Goal: Transaction & Acquisition: Purchase product/service

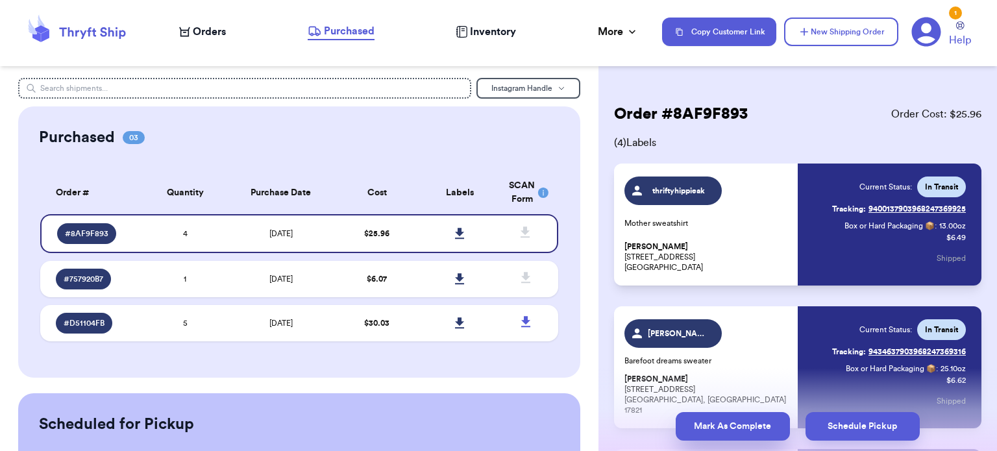
click at [715, 424] on button "Mark As Complete" at bounding box center [733, 426] width 114 height 29
click at [732, 429] on button "Mark As Complete" at bounding box center [733, 426] width 114 height 29
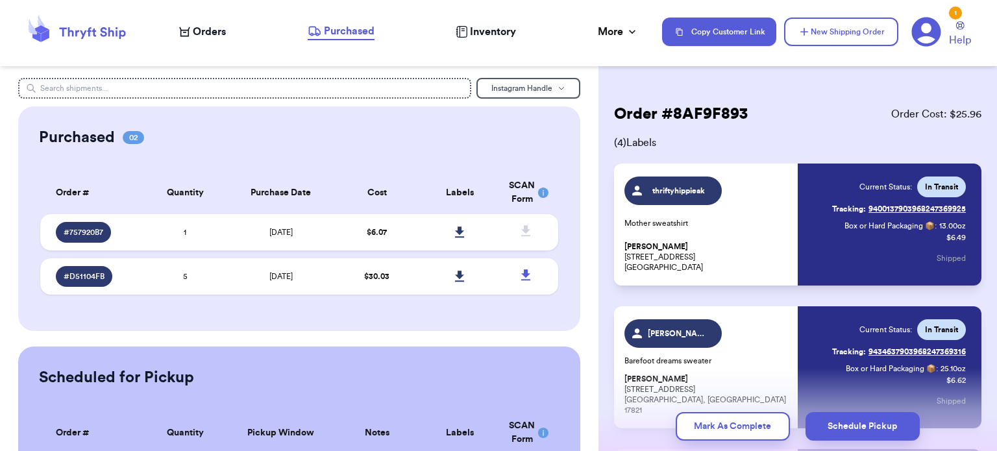
click at [732, 428] on button "Mark As Complete" at bounding box center [733, 426] width 114 height 29
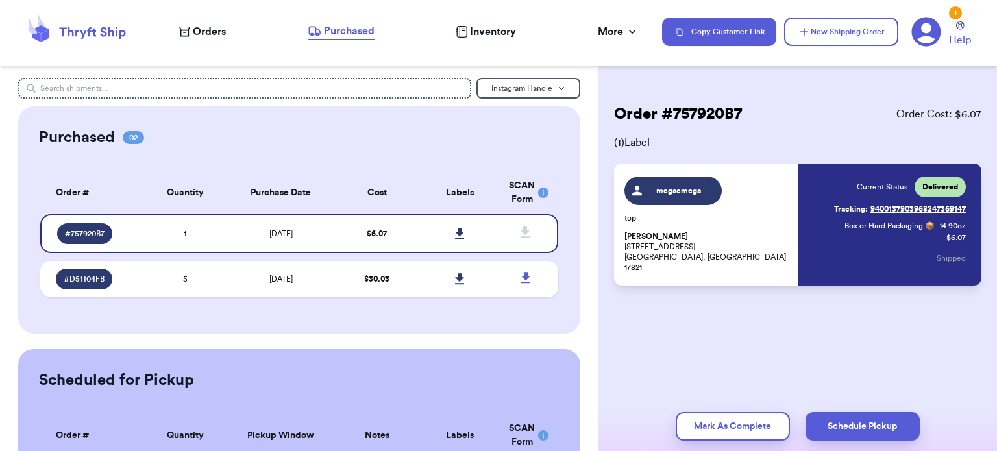
click at [732, 428] on button "Mark As Complete" at bounding box center [733, 426] width 114 height 29
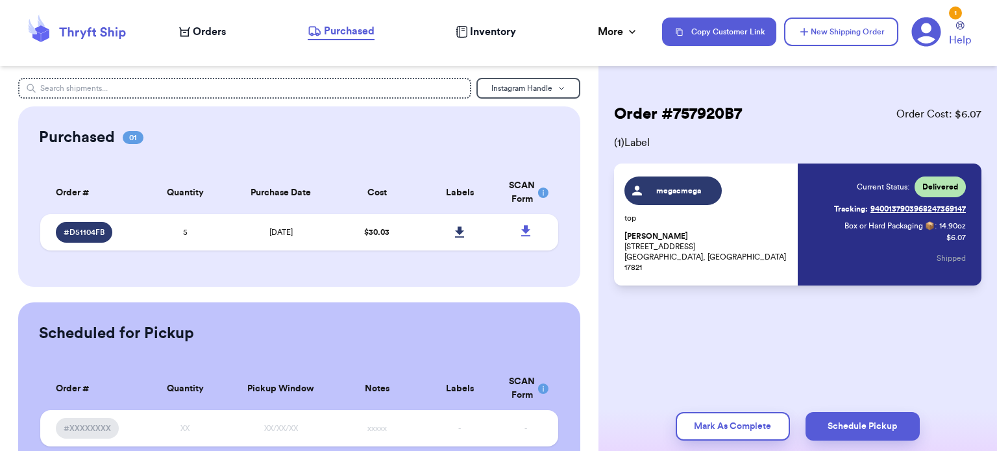
click at [732, 428] on button "Mark As Complete" at bounding box center [733, 426] width 114 height 29
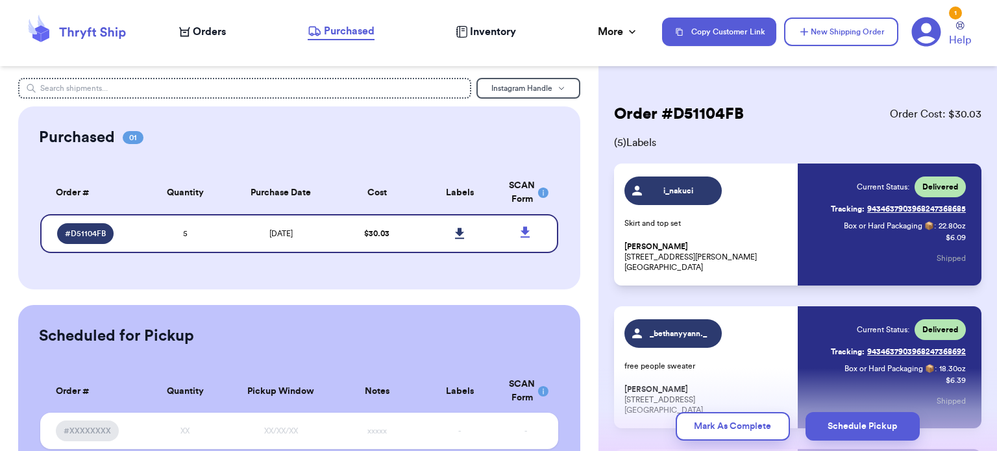
click at [732, 428] on button "Mark As Complete" at bounding box center [733, 426] width 114 height 29
click at [718, 420] on button "Mark As Complete" at bounding box center [733, 426] width 114 height 29
click at [208, 36] on span "Orders" at bounding box center [209, 32] width 33 height 16
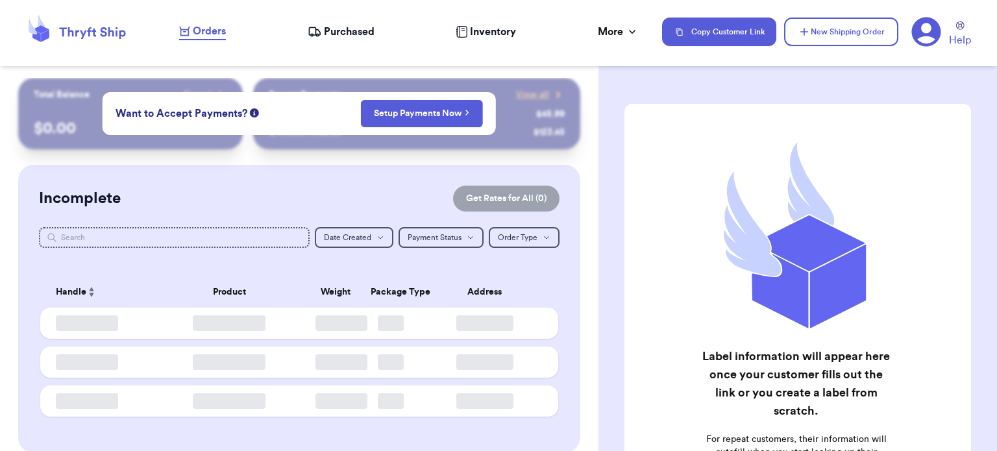
checkbox input "false"
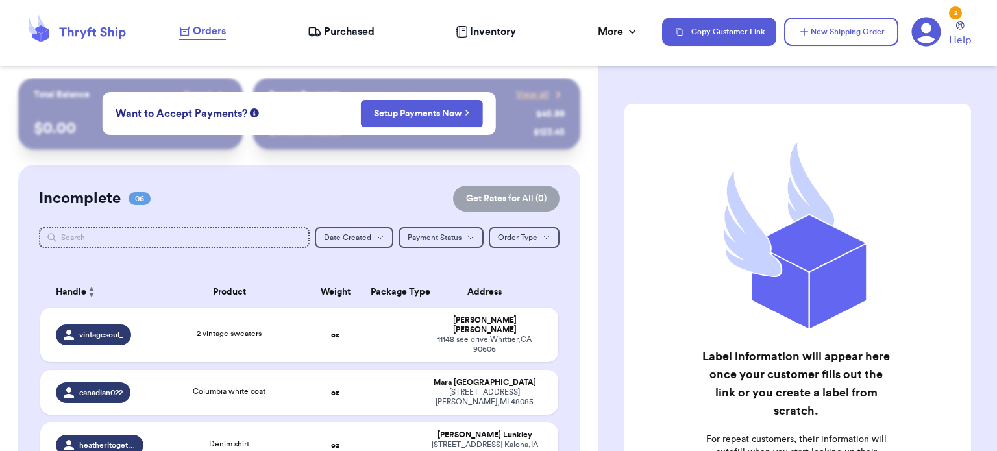
click at [208, 36] on span "Orders" at bounding box center [209, 31] width 33 height 16
click at [169, 308] on td "2 vintage sweaters" at bounding box center [229, 335] width 156 height 55
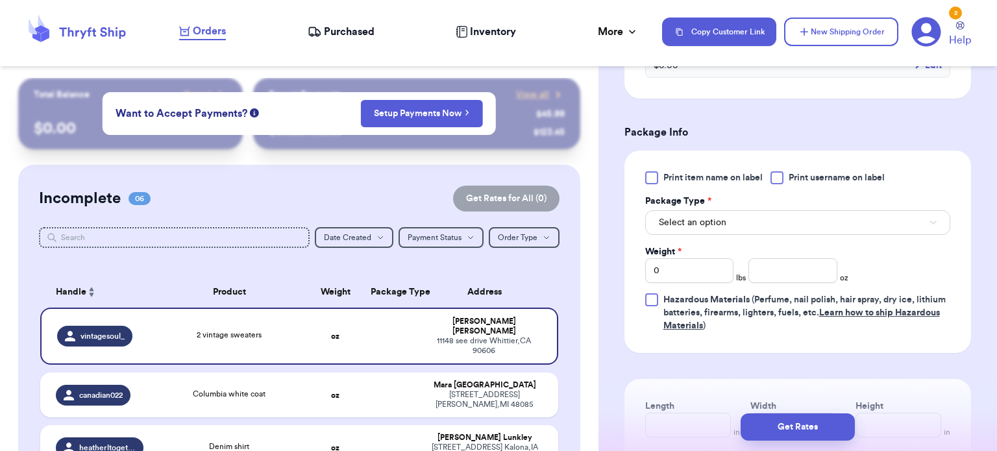
scroll to position [524, 0]
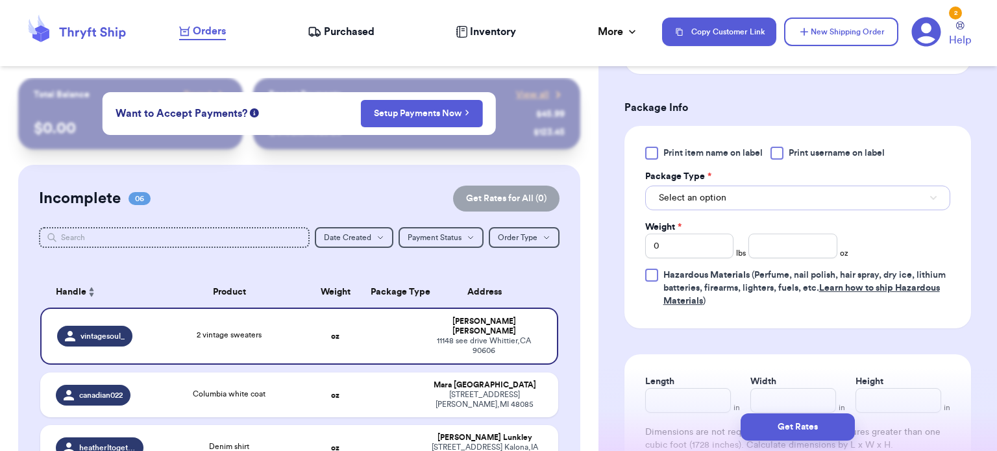
click at [764, 191] on button "Select an option" at bounding box center [797, 198] width 305 height 25
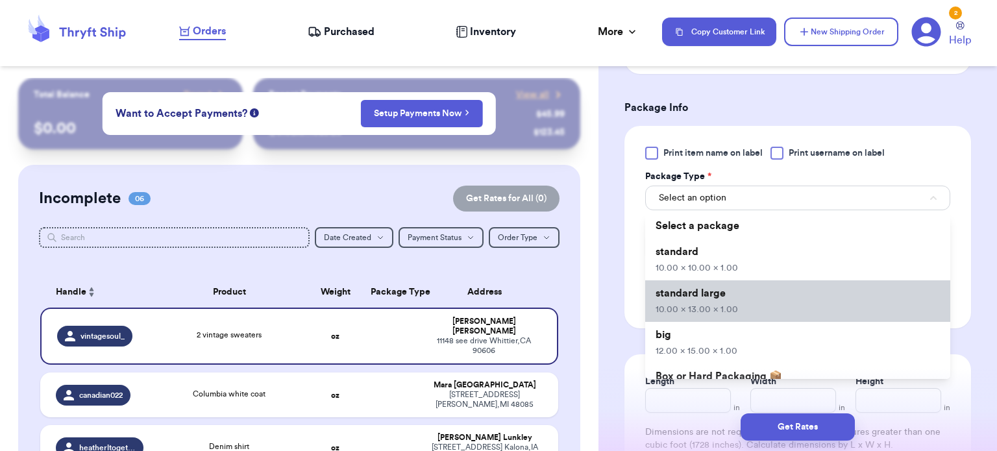
click at [754, 295] on li "standard large 10.00 x 13.00 x 1.00" at bounding box center [797, 301] width 305 height 42
type input "10"
type input "13"
type input "1"
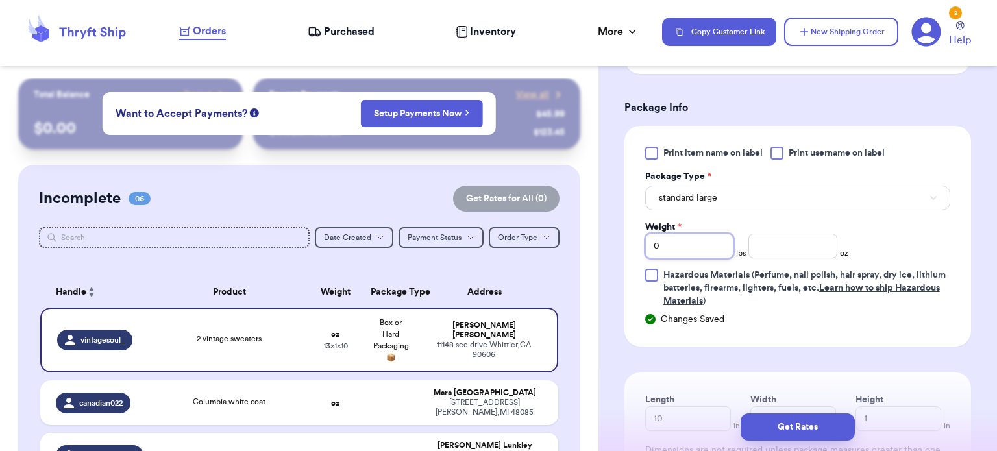
type input "3"
type input "1"
type input "12"
type input "1"
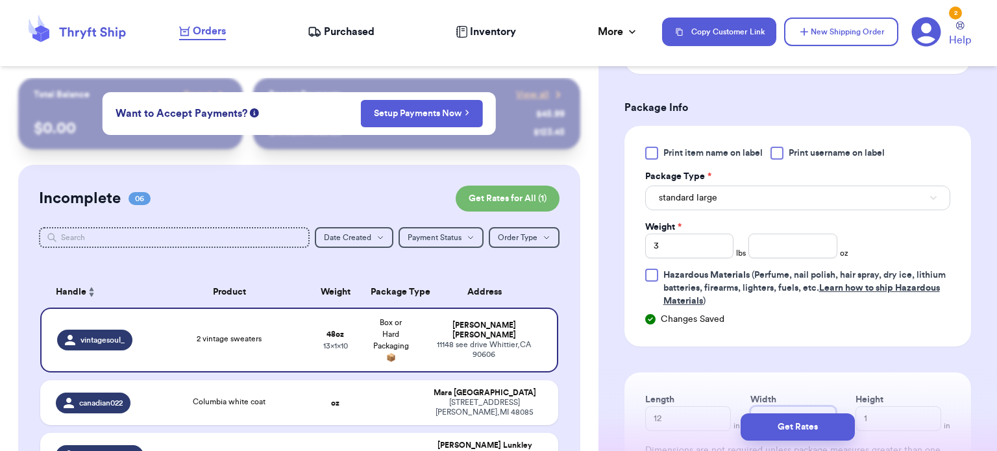
type input "14"
type input "5"
click at [797, 431] on button "Get Rates" at bounding box center [798, 426] width 114 height 27
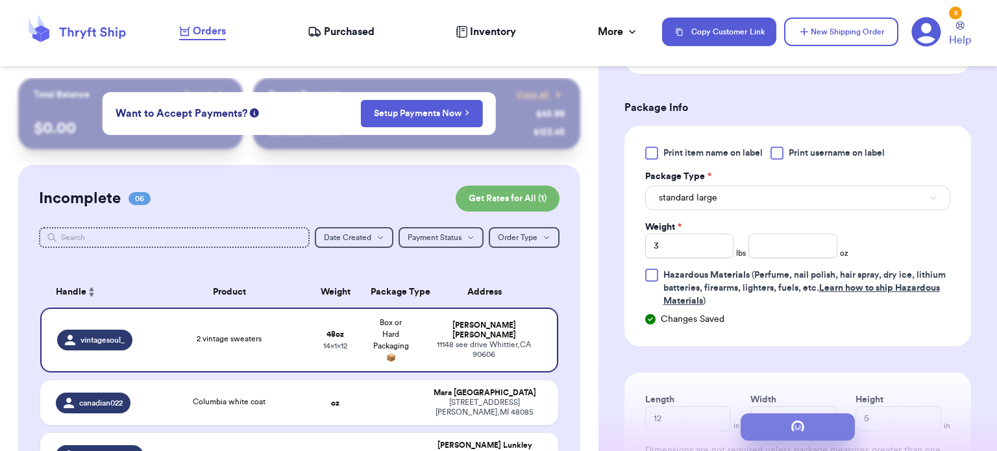
scroll to position [0, 0]
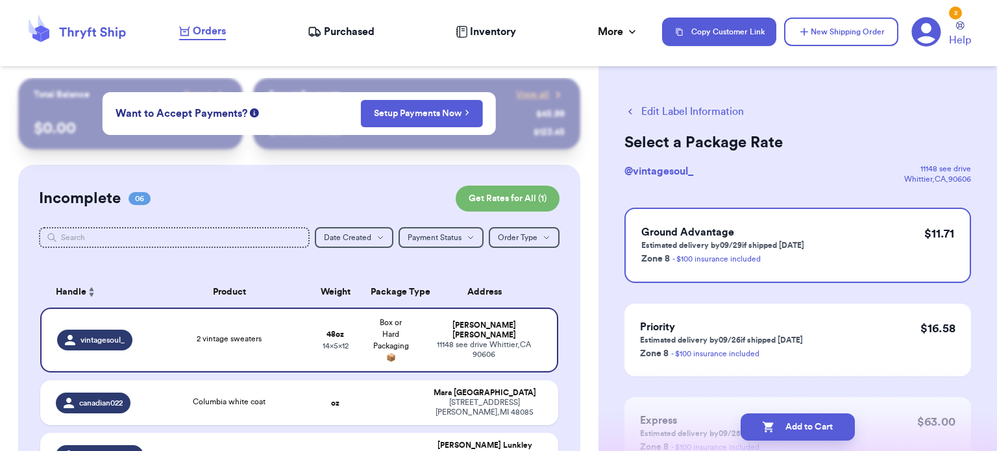
click at [685, 108] on button "Edit Label Information" at bounding box center [683, 112] width 119 height 16
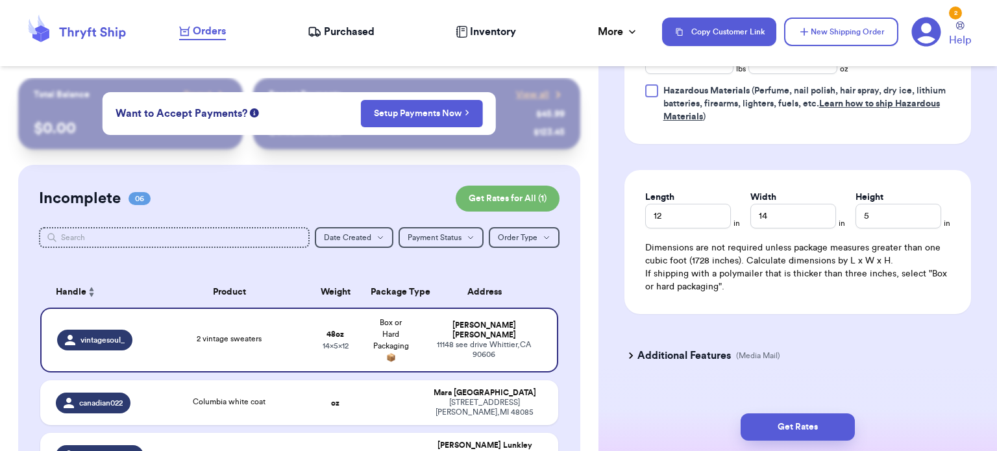
scroll to position [728, 0]
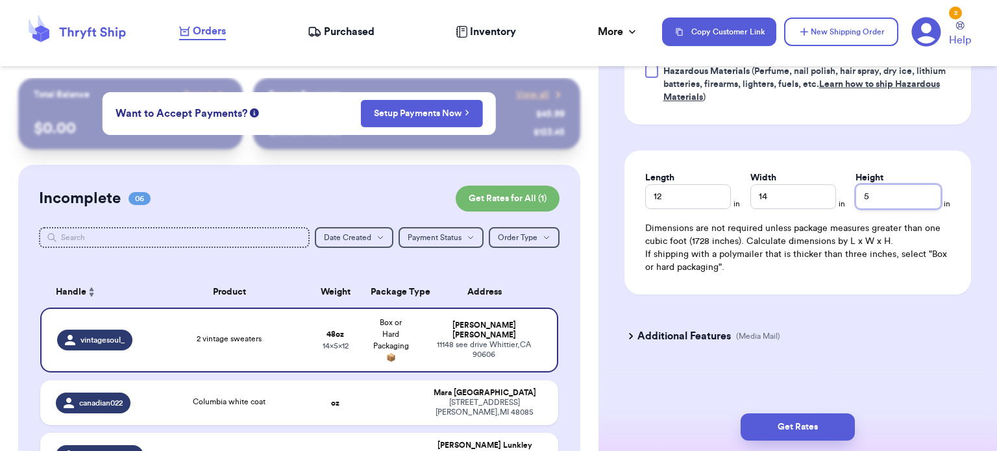
click at [890, 199] on input "5" at bounding box center [898, 196] width 86 height 25
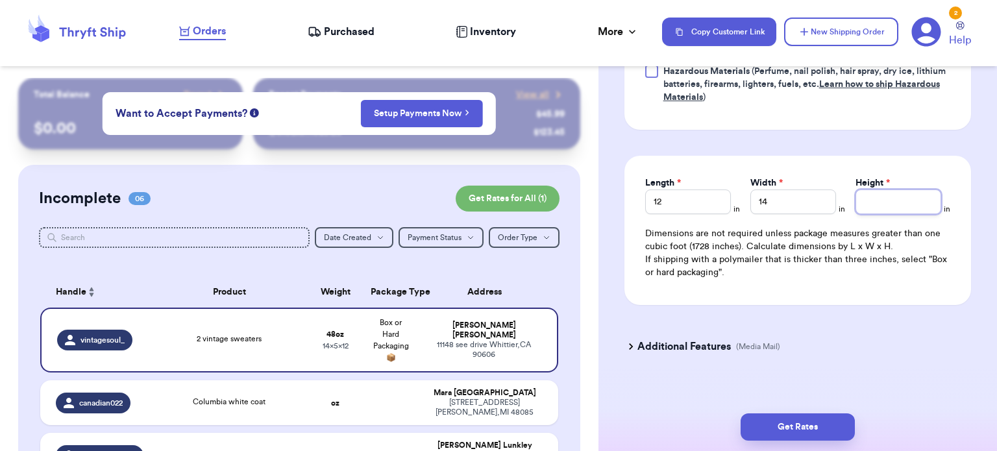
type input "2"
click at [781, 435] on button "Get Rates" at bounding box center [798, 426] width 114 height 27
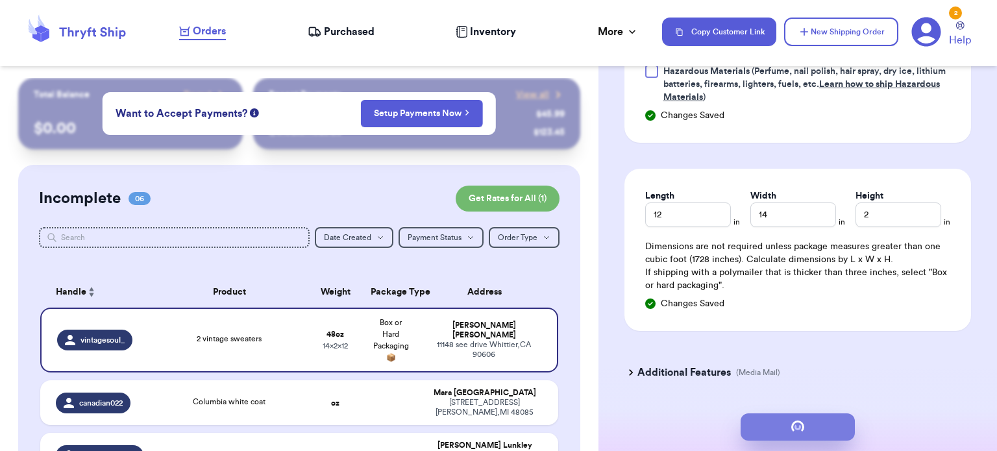
scroll to position [0, 0]
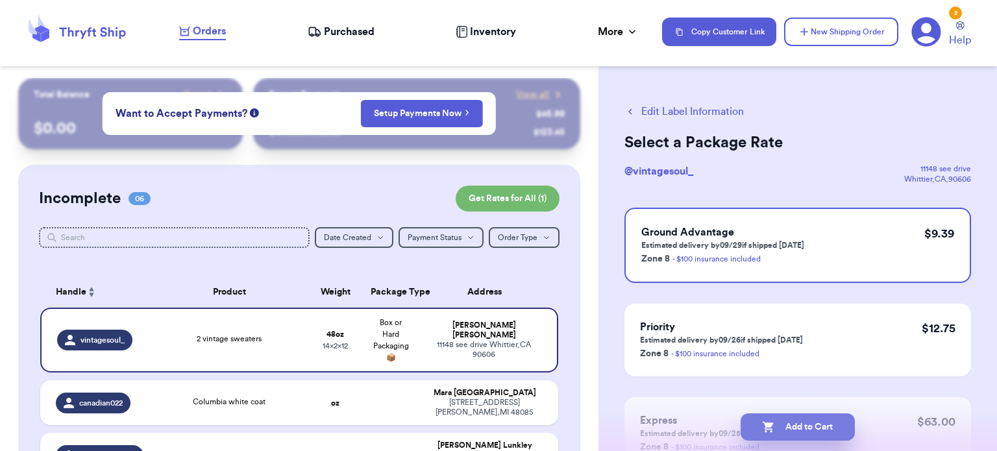
click at [796, 430] on button "Add to Cart" at bounding box center [798, 426] width 114 height 27
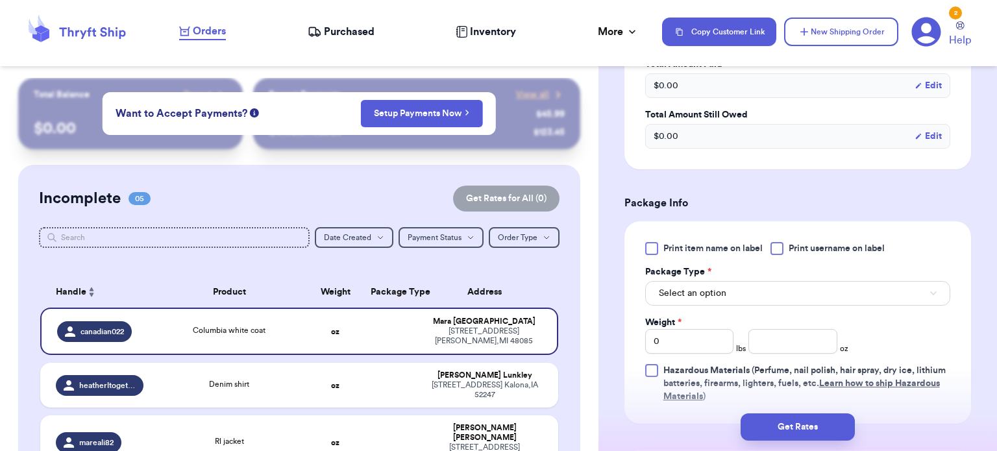
scroll to position [428, 0]
click at [863, 291] on button "Select an option" at bounding box center [797, 294] width 305 height 25
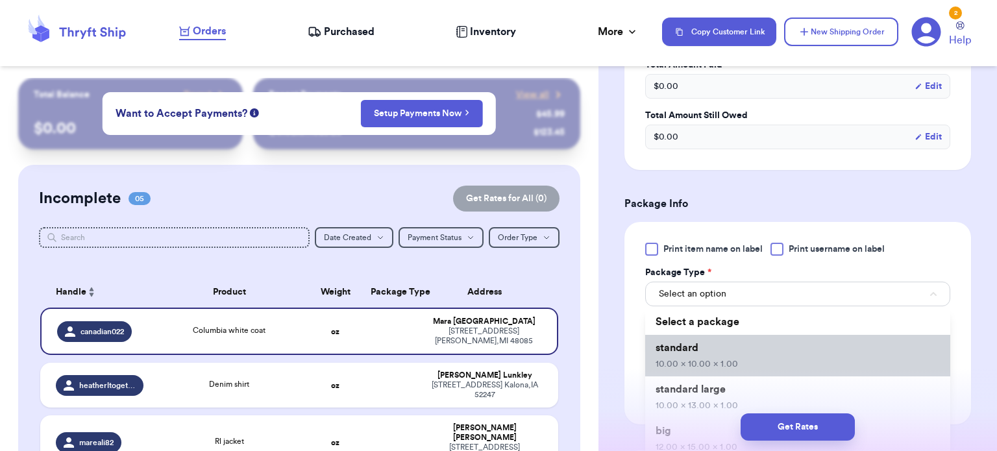
click at [819, 367] on li "standard 10.00 x 10.00 x 1.00" at bounding box center [797, 356] width 305 height 42
type input "10"
type input "1"
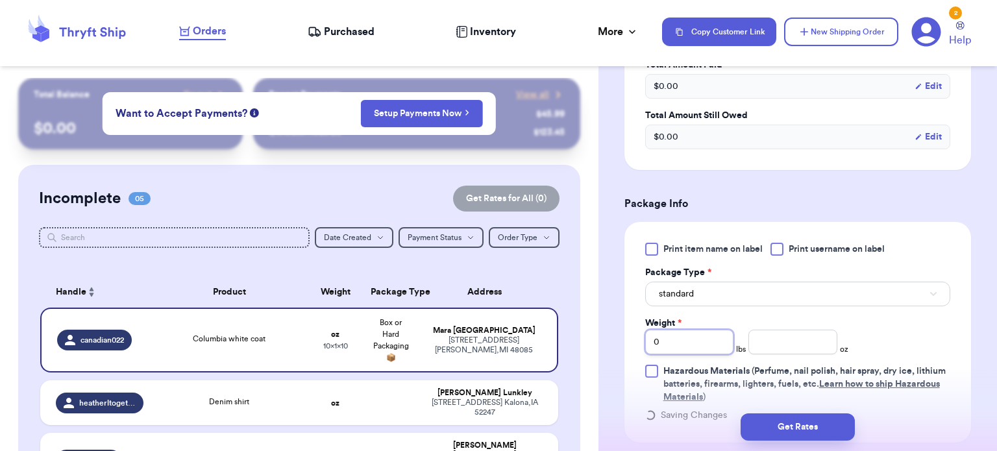
type input "1"
type input "14"
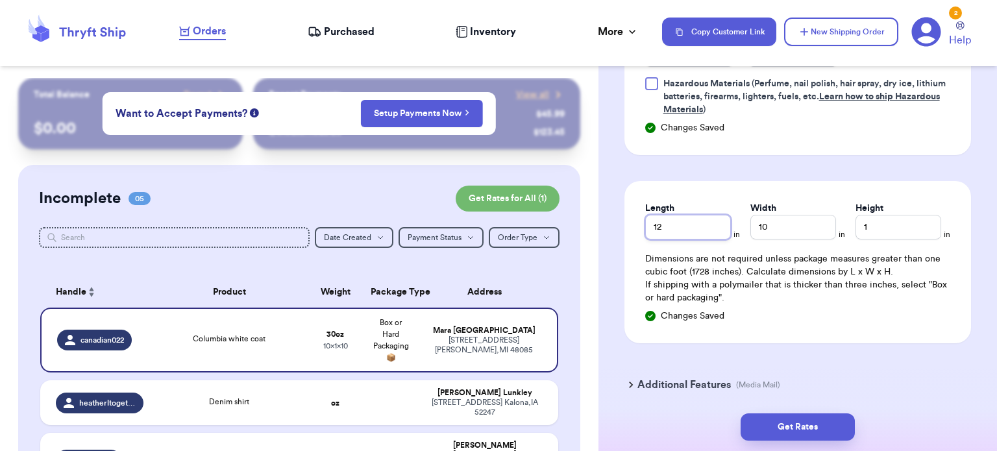
type input "12"
click at [803, 426] on button "Get Rates" at bounding box center [798, 426] width 114 height 27
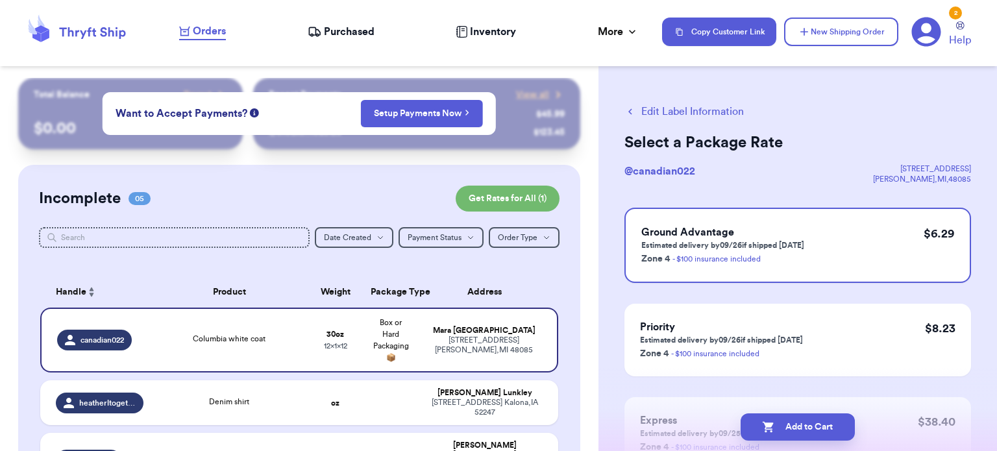
click at [709, 106] on button "Edit Label Information" at bounding box center [683, 112] width 119 height 16
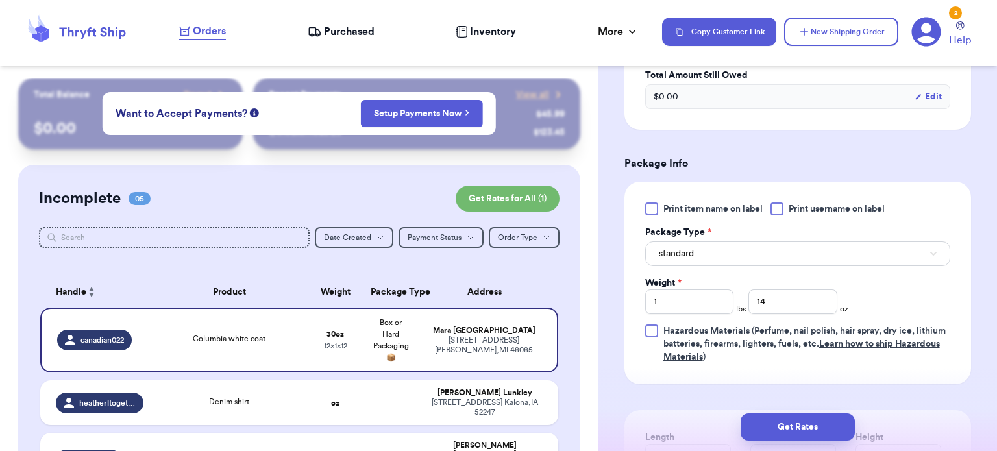
scroll to position [563, 0]
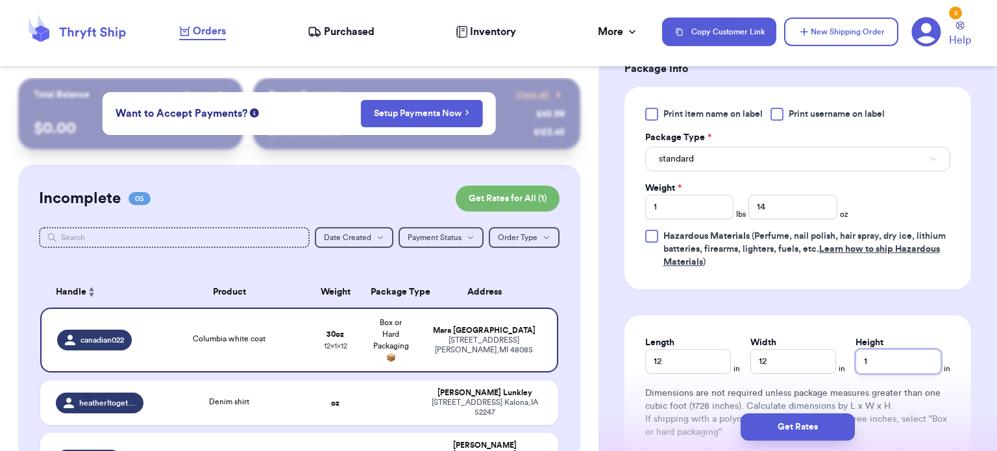
click at [898, 359] on input "1" at bounding box center [898, 361] width 86 height 25
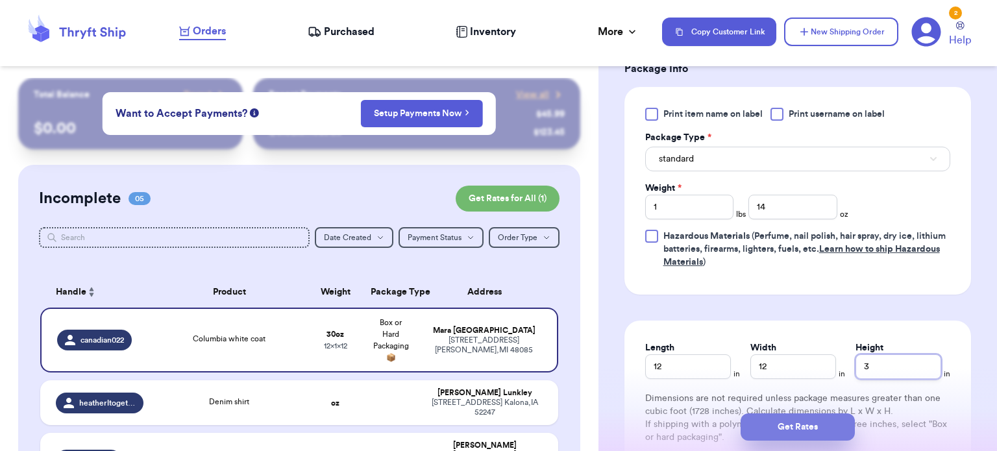
type input "3"
click at [790, 439] on button "Get Rates" at bounding box center [798, 426] width 114 height 27
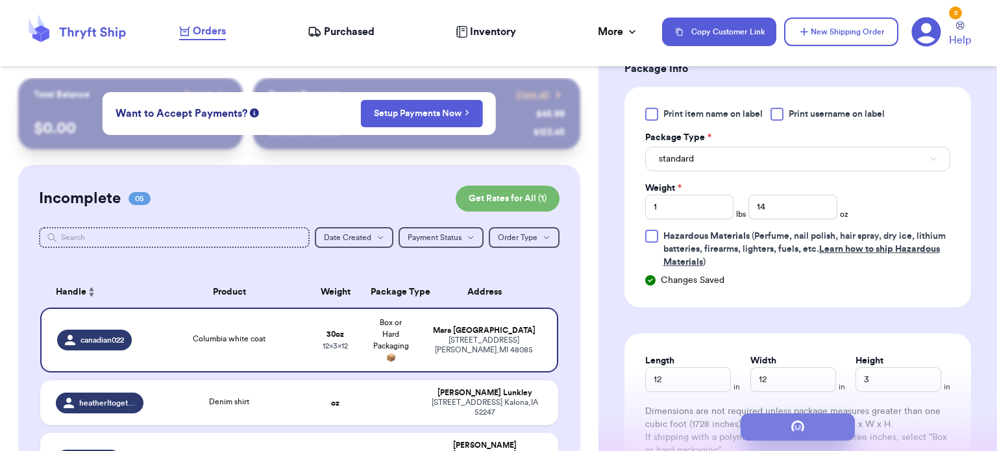
scroll to position [0, 0]
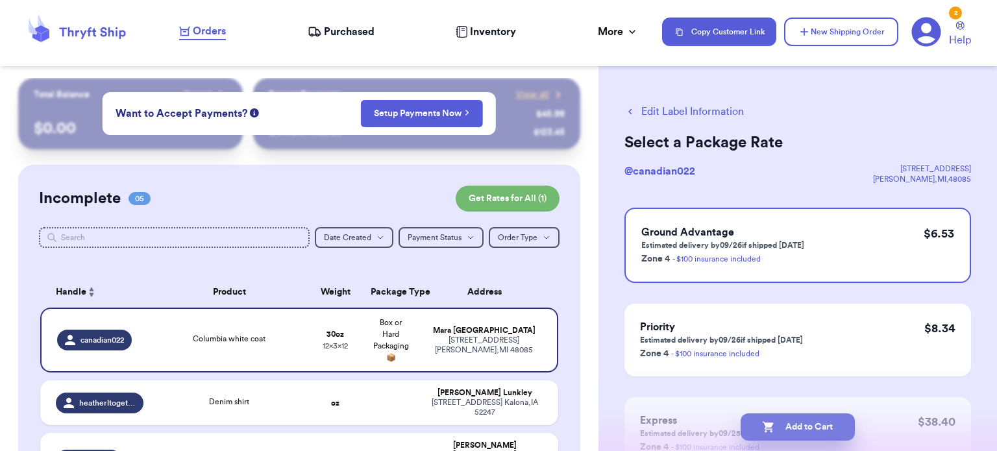
click at [797, 431] on button "Add to Cart" at bounding box center [798, 426] width 114 height 27
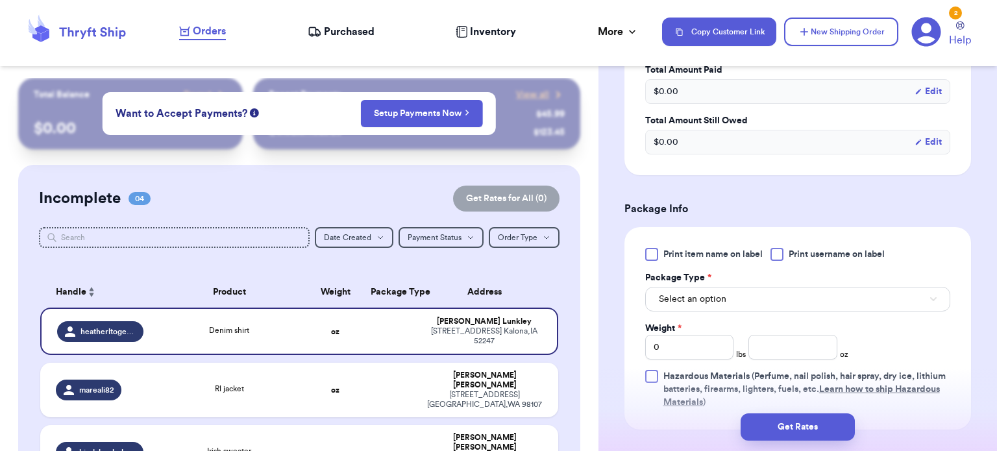
scroll to position [445, 0]
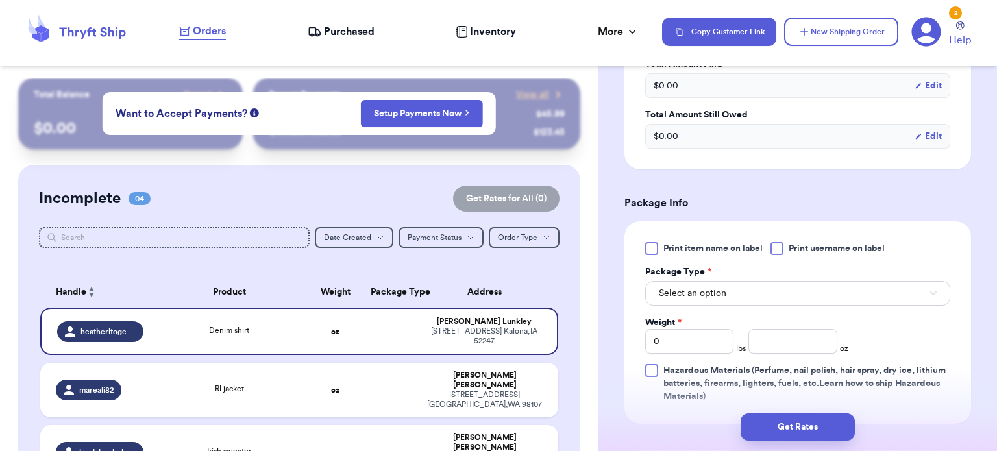
click at [815, 281] on button "Select an option" at bounding box center [797, 293] width 305 height 25
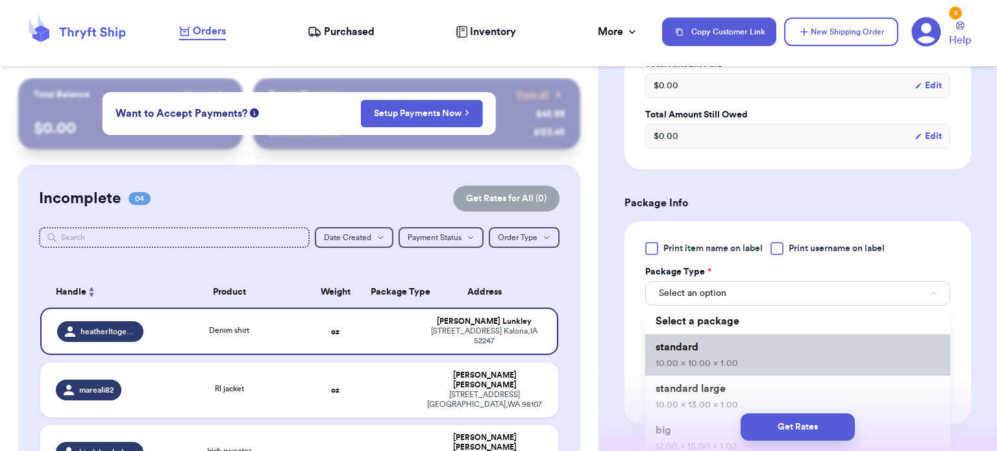
click at [800, 345] on li "standard 10.00 x 10.00 x 1.00" at bounding box center [797, 355] width 305 height 42
type input "10"
type input "1"
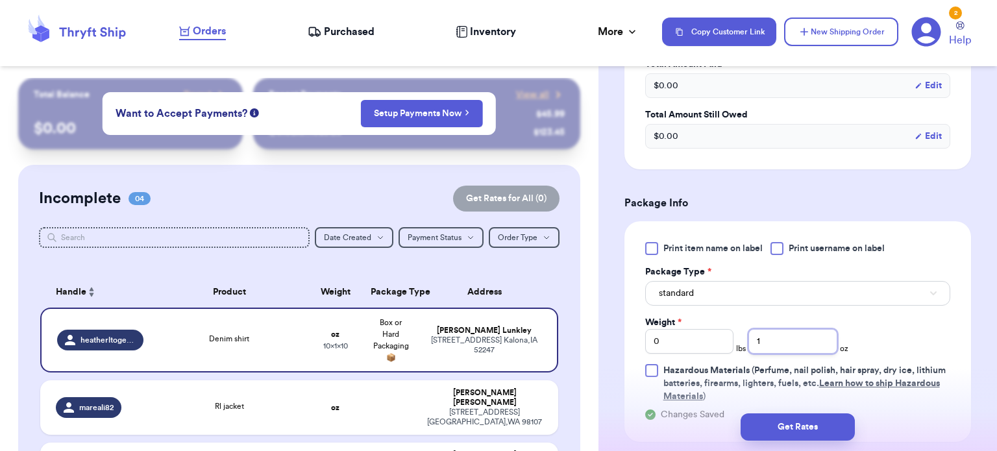
type input "1"
click at [683, 329] on input "0" at bounding box center [689, 341] width 89 height 25
type input "1"
type input "1.3"
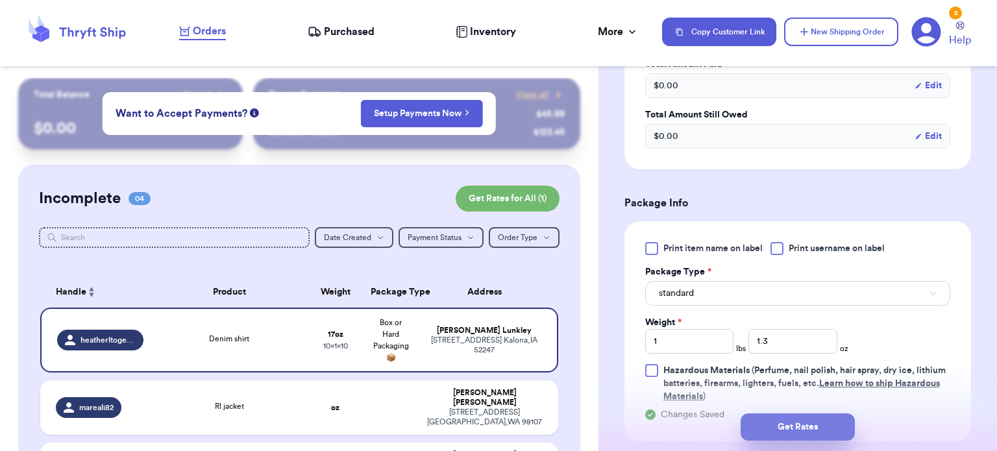
click at [766, 424] on button "Get Rates" at bounding box center [798, 426] width 114 height 27
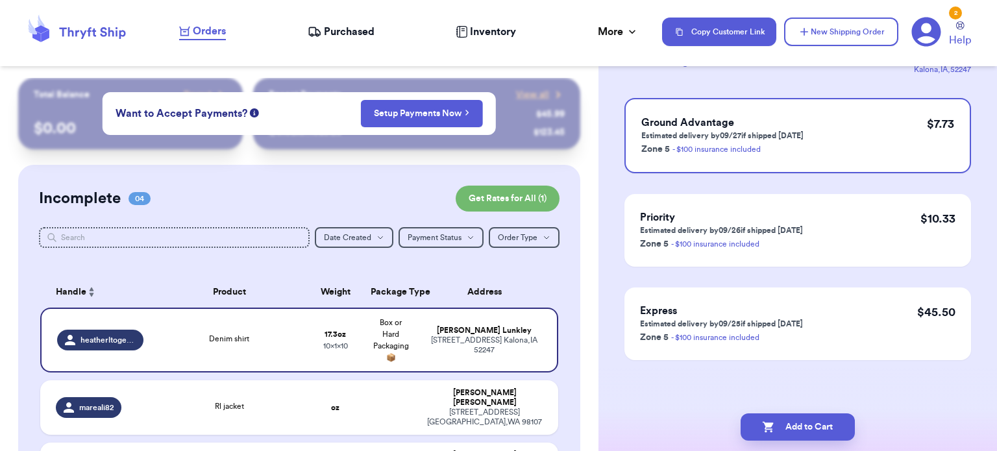
scroll to position [0, 0]
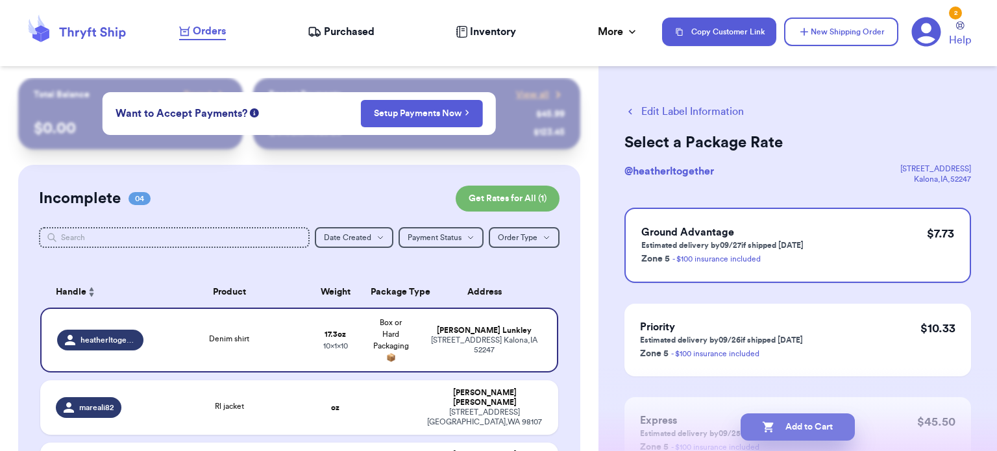
click at [787, 433] on button "Add to Cart" at bounding box center [798, 426] width 114 height 27
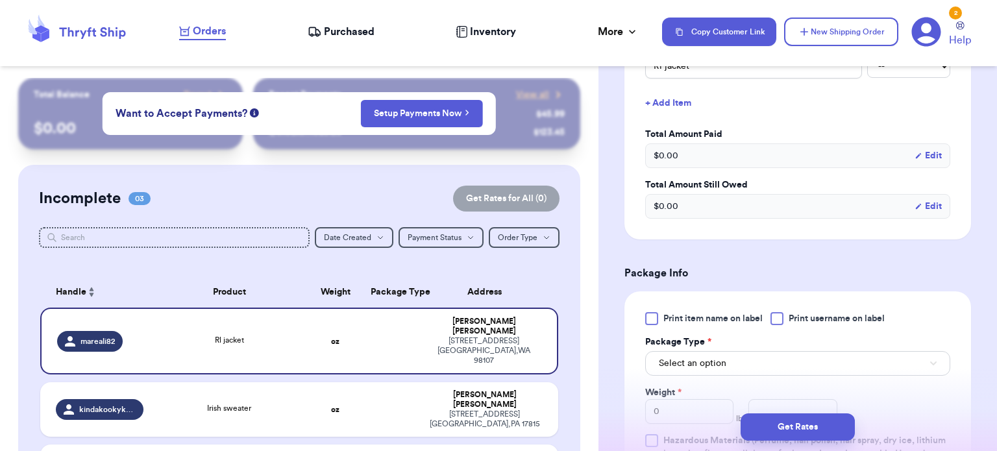
scroll to position [450, 0]
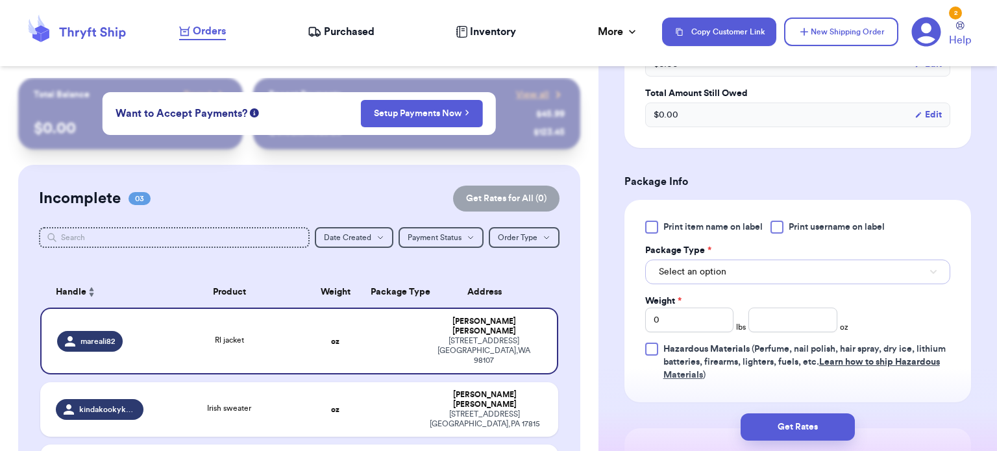
click at [739, 270] on button "Select an option" at bounding box center [797, 272] width 305 height 25
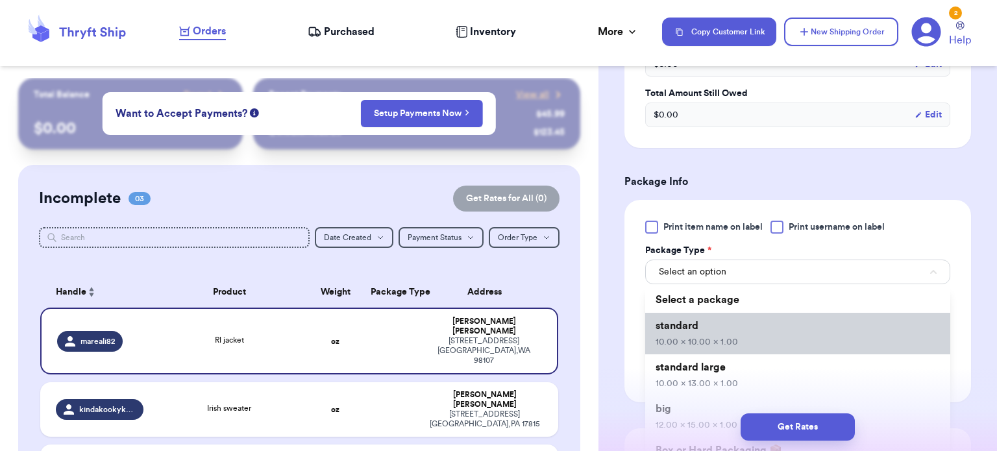
click at [731, 340] on span "10.00 x 10.00 x 1.00" at bounding box center [696, 341] width 82 height 9
type input "10"
type input "1"
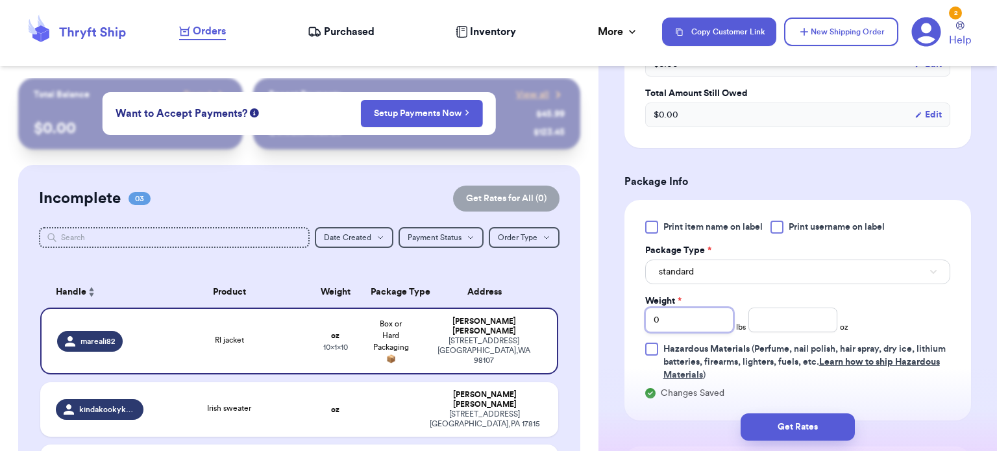
type input "1"
type input "13"
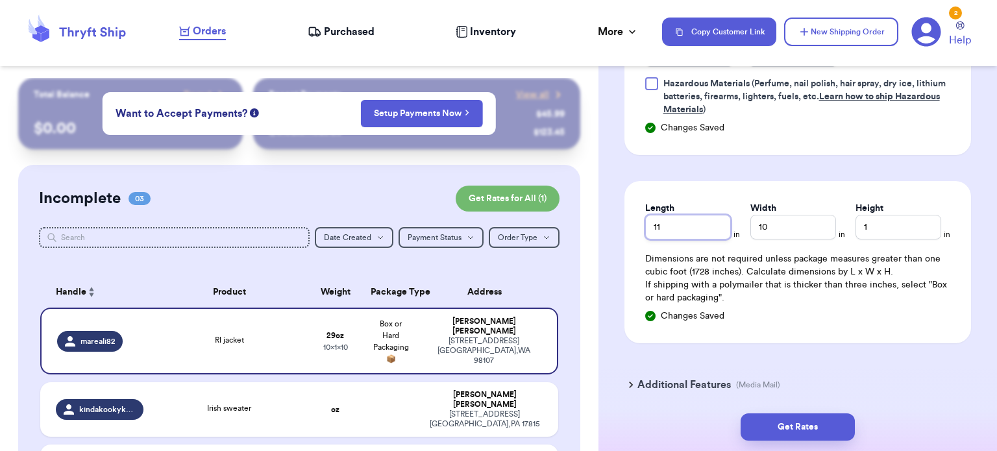
type input "11"
click at [789, 430] on button "Get Rates" at bounding box center [798, 426] width 114 height 27
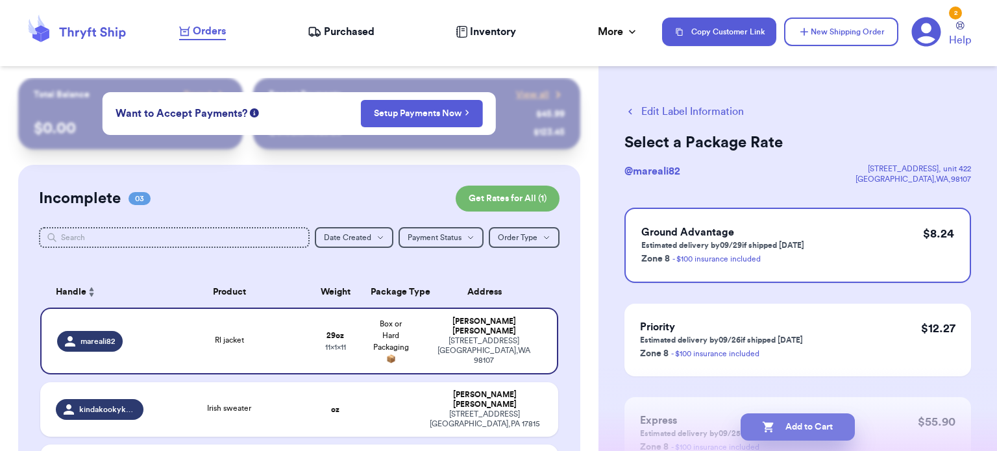
click at [802, 430] on button "Add to Cart" at bounding box center [798, 426] width 114 height 27
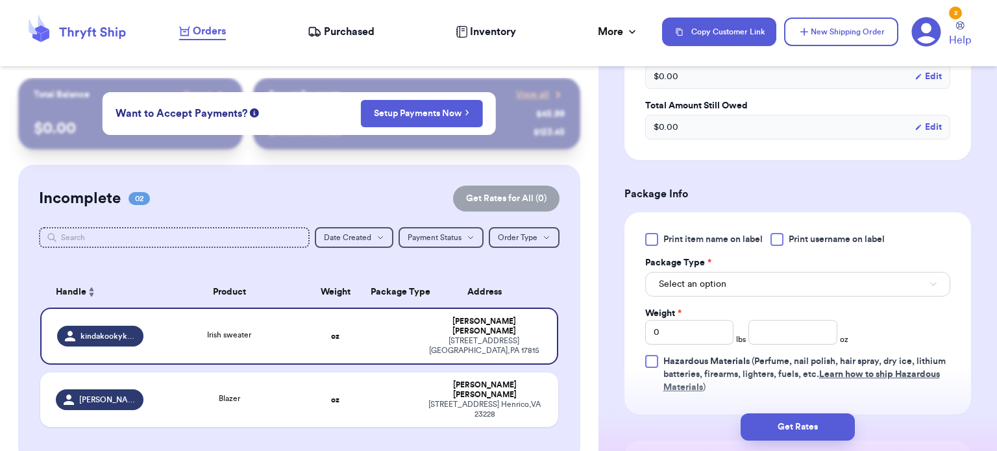
scroll to position [466, 0]
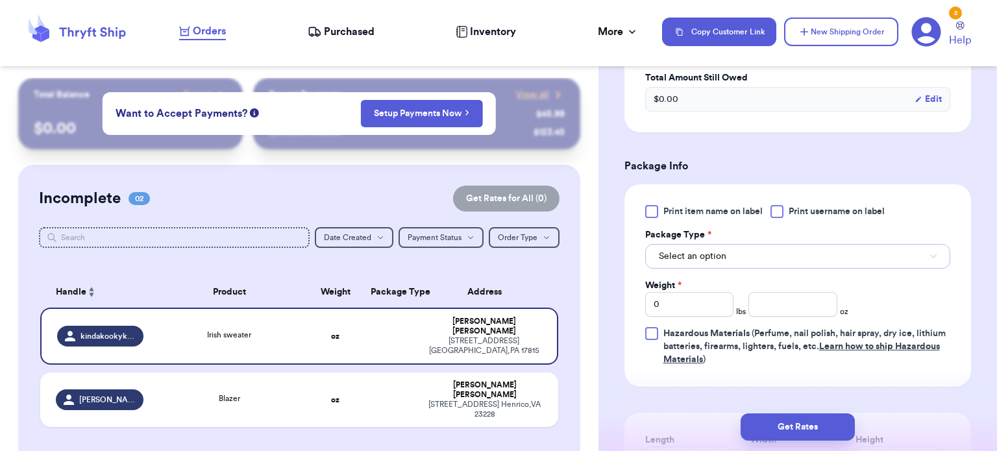
click at [809, 254] on button "Select an option" at bounding box center [797, 256] width 305 height 25
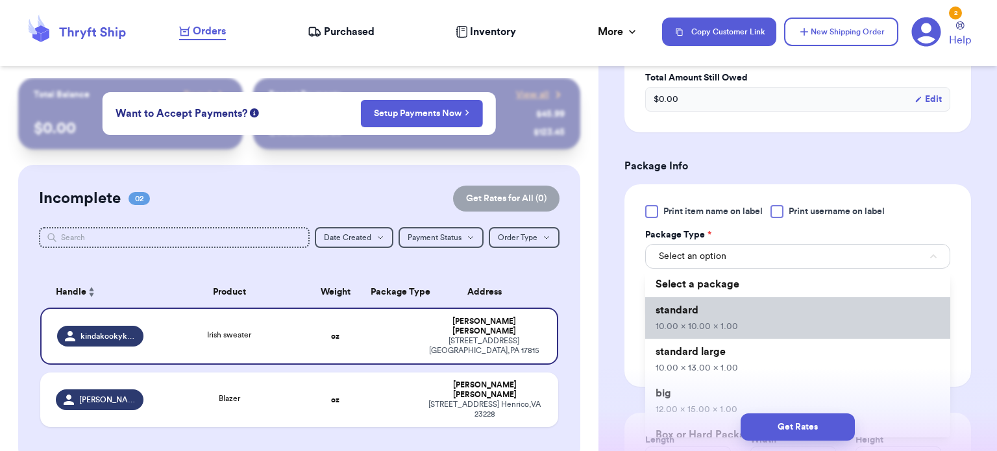
click at [782, 321] on li "standard 10.00 x 10.00 x 1.00" at bounding box center [797, 318] width 305 height 42
type input "10"
type input "1"
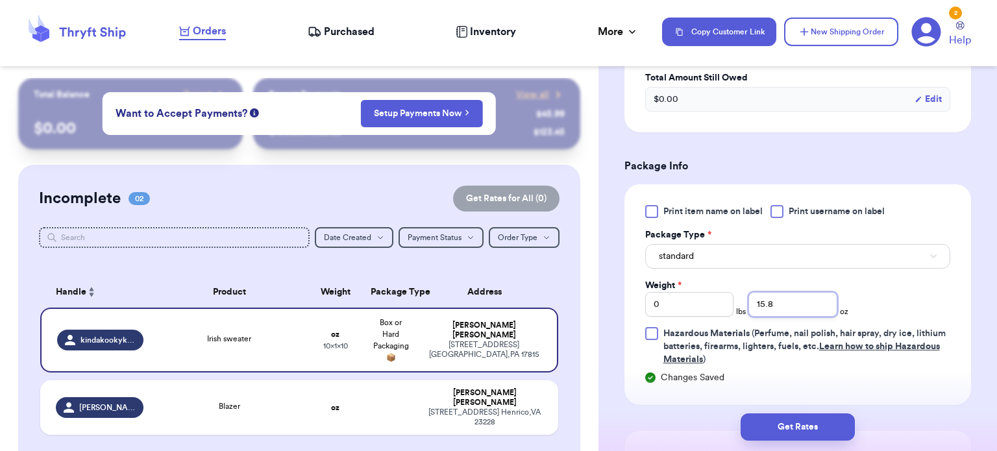
type input "15.8"
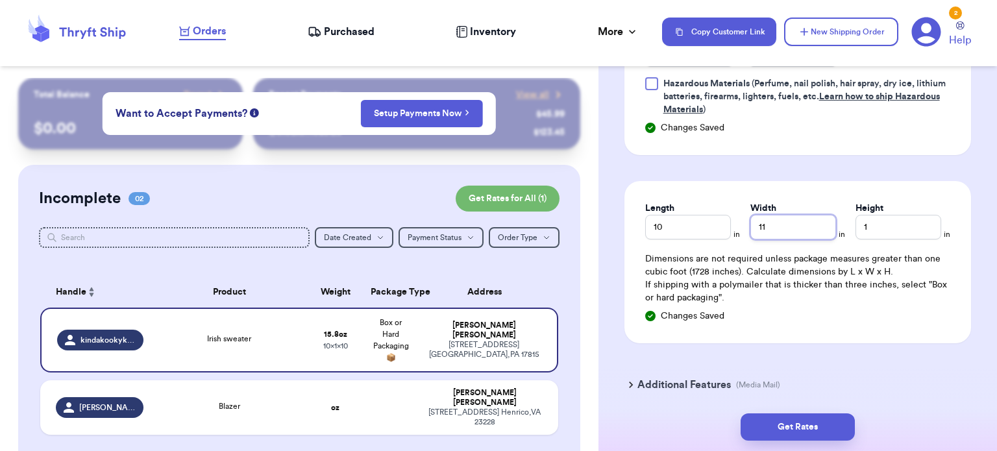
type input "11"
click at [790, 430] on button "Get Rates" at bounding box center [798, 426] width 114 height 27
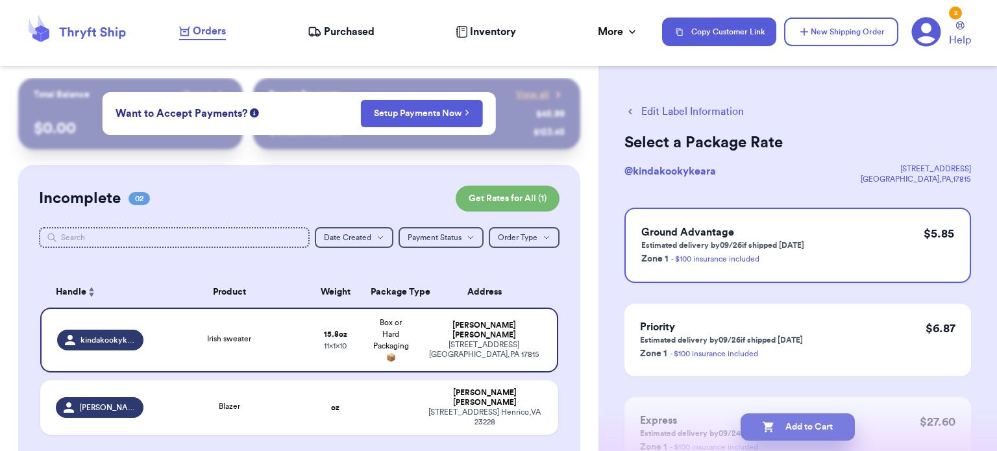
click at [803, 426] on button "Add to Cart" at bounding box center [798, 426] width 114 height 27
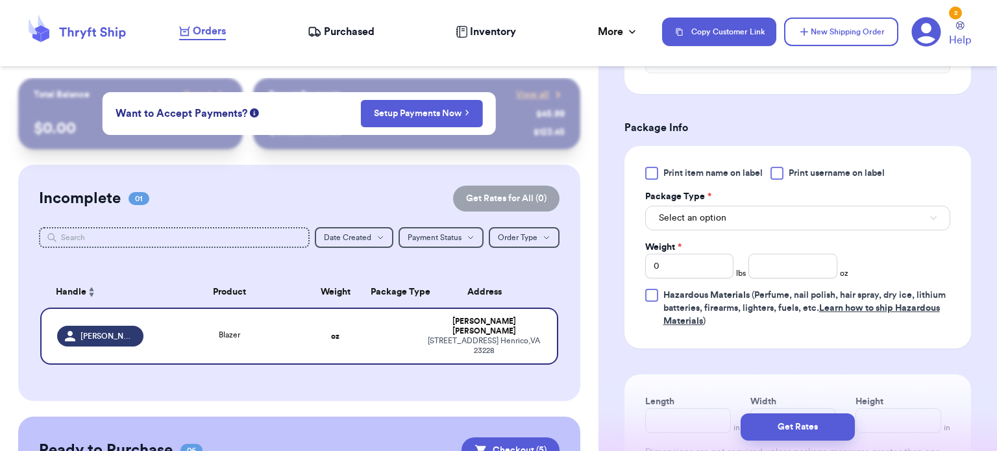
scroll to position [506, 0]
click at [819, 219] on button "Select an option" at bounding box center [797, 216] width 305 height 25
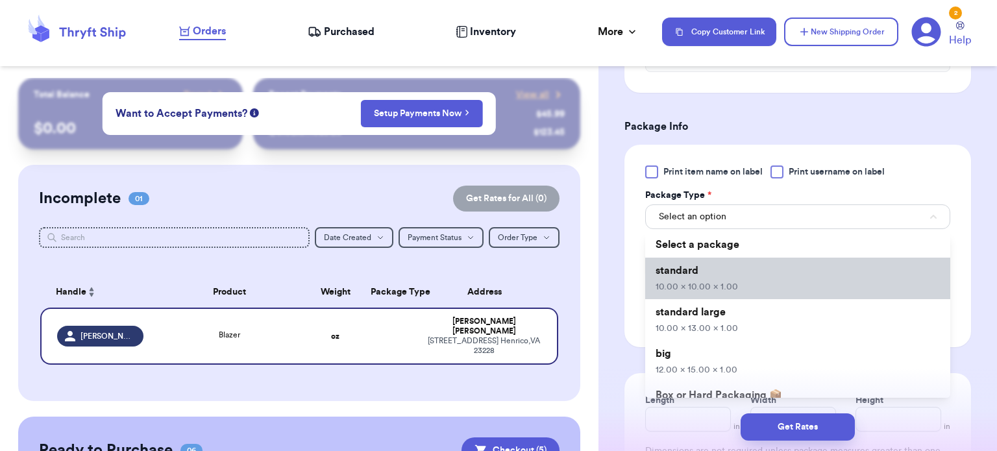
click at [749, 286] on li "standard 10.00 x 10.00 x 1.00" at bounding box center [797, 279] width 305 height 42
type input "10"
type input "1"
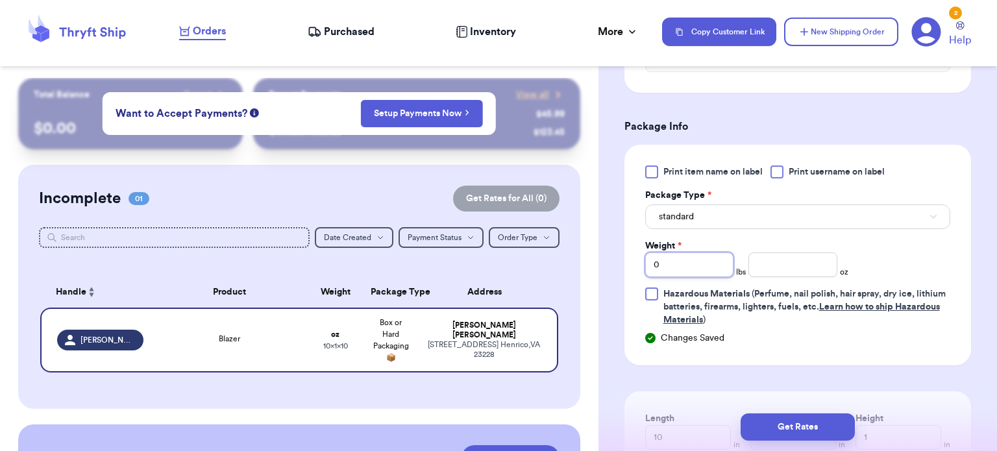
type input "1"
type input "6"
type input "11"
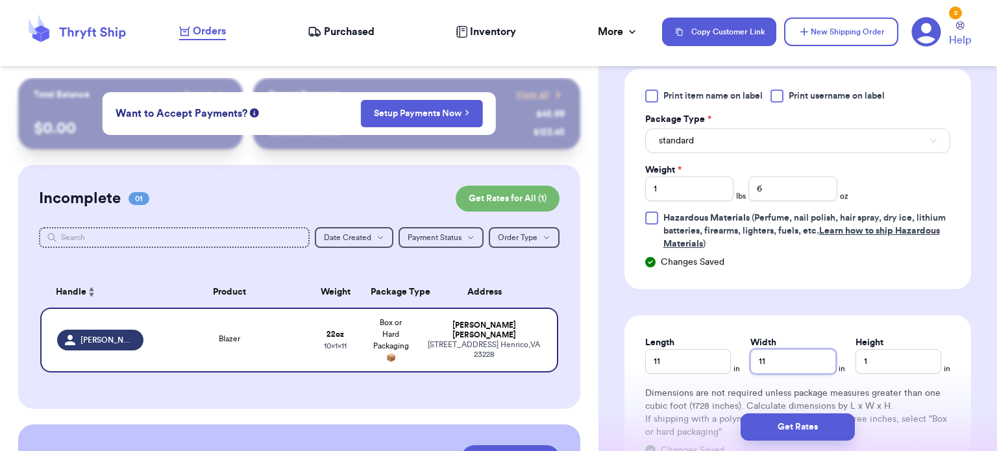
scroll to position [696, 0]
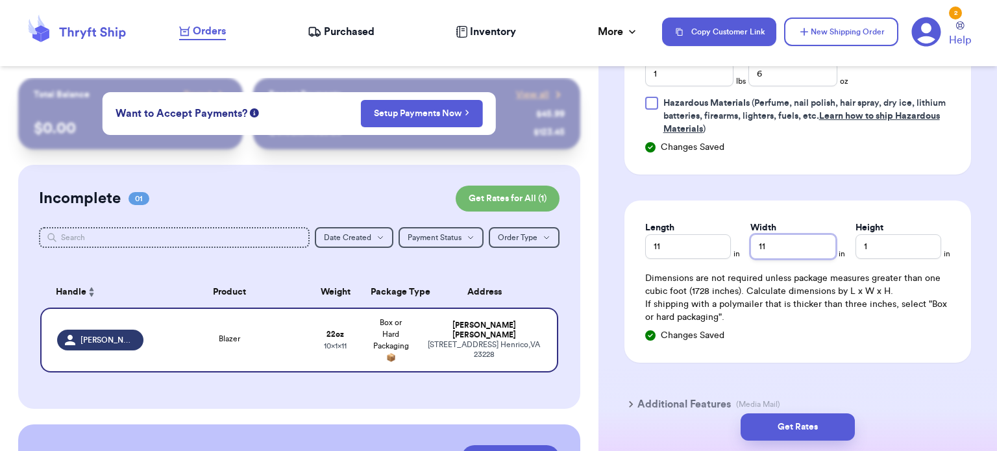
type input "11"
click at [797, 418] on button "Get Rates" at bounding box center [798, 426] width 114 height 27
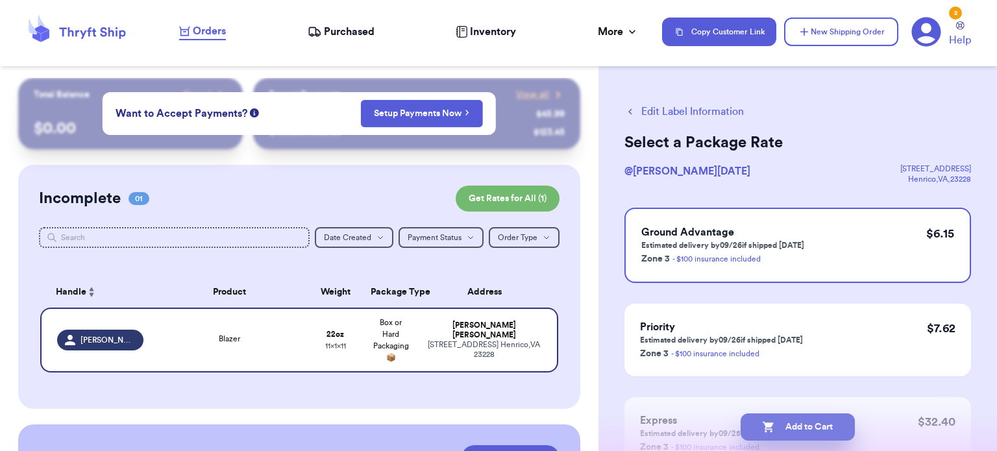
click at [797, 435] on button "Add to Cart" at bounding box center [798, 426] width 114 height 27
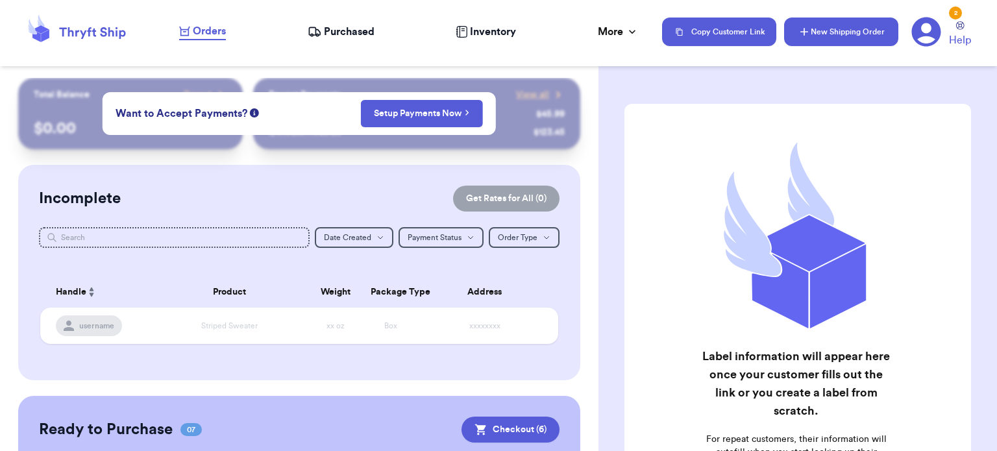
click at [845, 42] on button "New Shipping Order" at bounding box center [841, 32] width 114 height 29
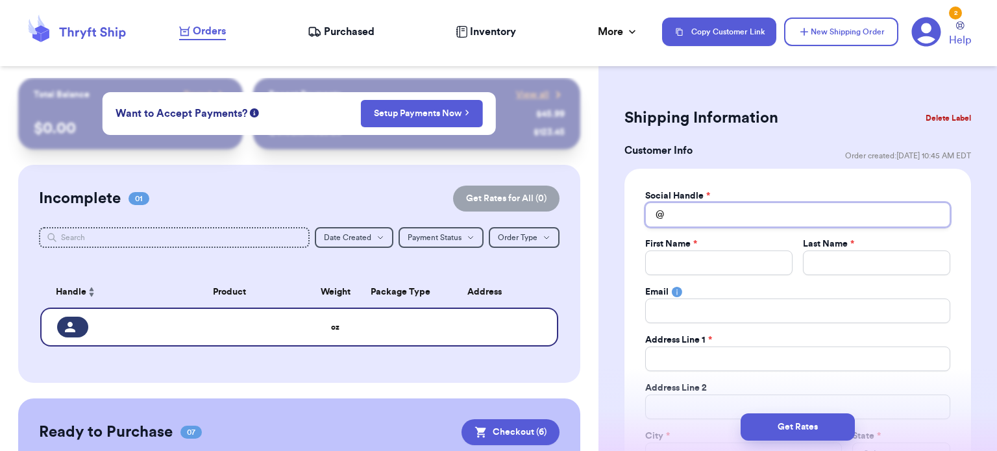
click at [735, 214] on input "Total Amount Paid" at bounding box center [797, 214] width 305 height 25
type input "k"
type input "kr"
type input "kri"
type input "kris"
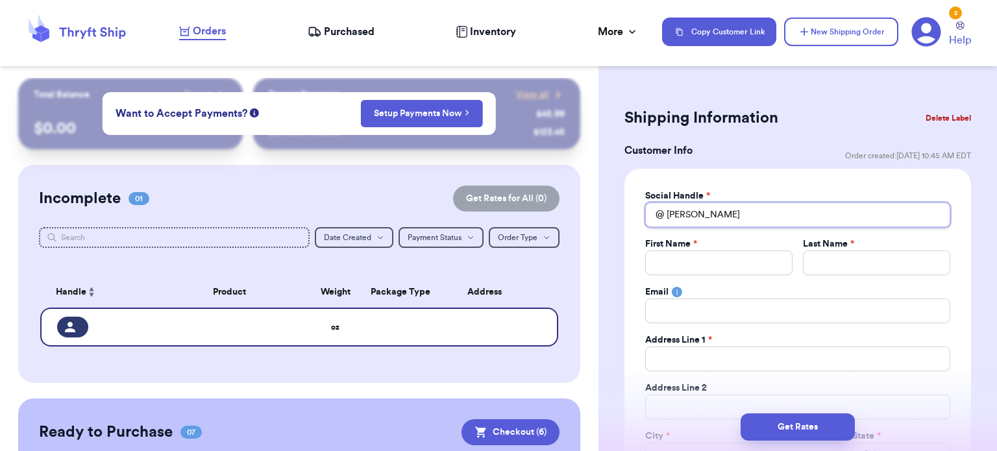
type input "krist"
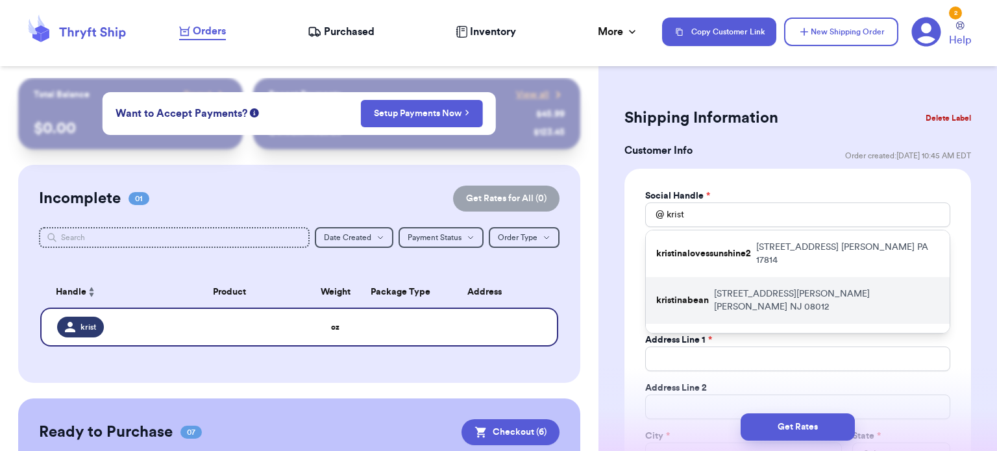
click at [755, 288] on p "115 Harrison Ave. Blackwood NJ 08012" at bounding box center [826, 301] width 225 height 26
type input "kristinabean"
type input "Kristina"
type input "Bull"
type input "kristinabean@gmail.com"
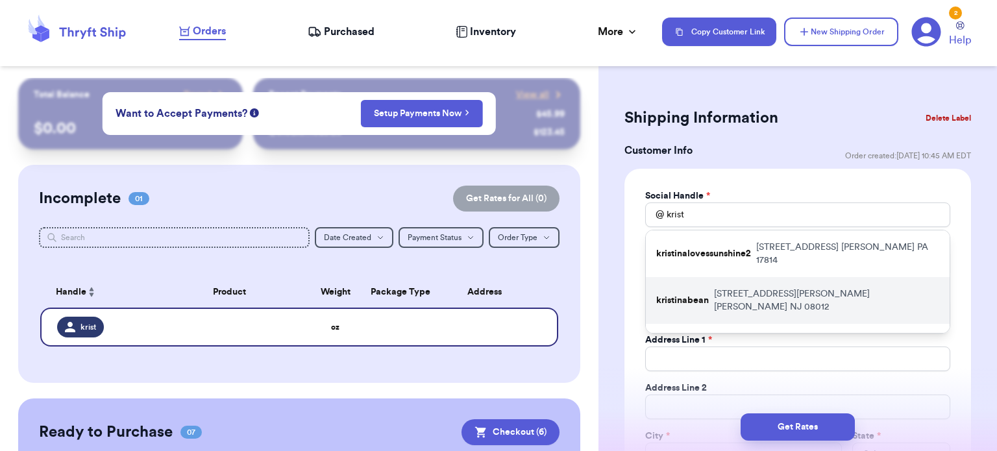
type input "115 Harrison Ave."
type input "Blackwood"
select select "NJ"
type input "08012"
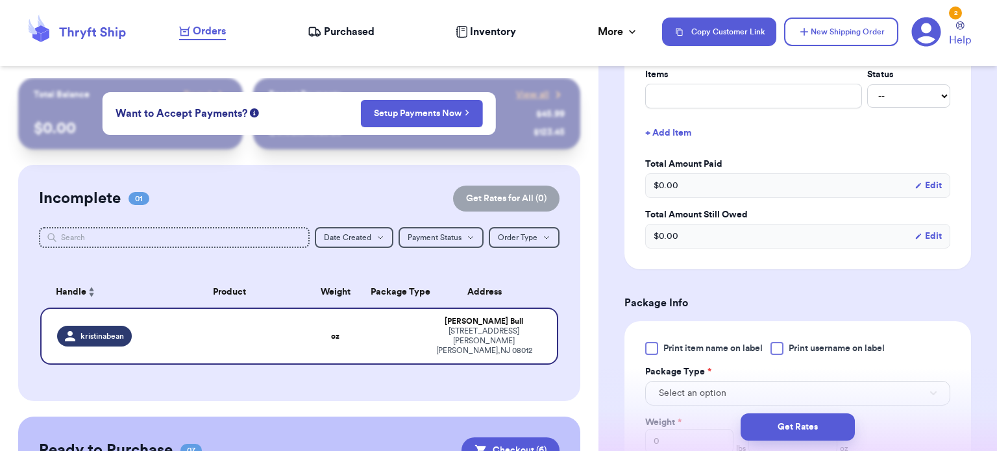
scroll to position [570, 0]
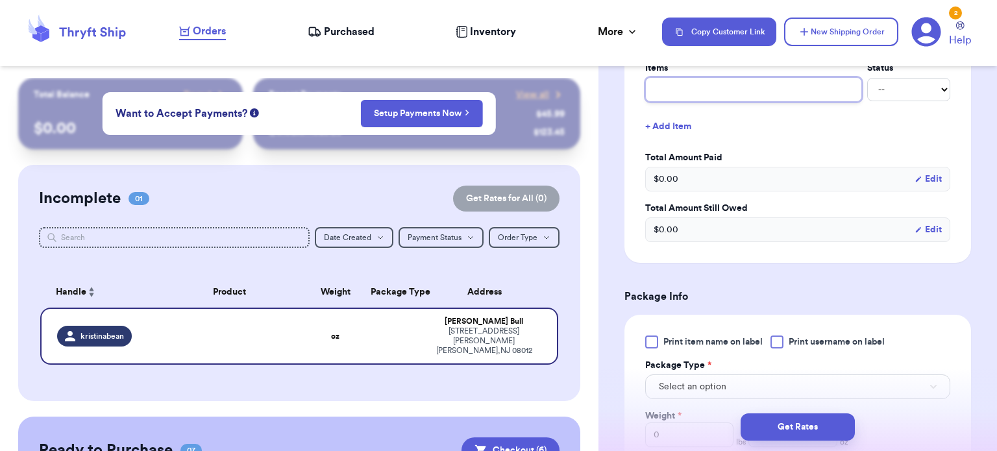
click at [757, 96] on input "text" at bounding box center [753, 89] width 217 height 25
type input "S"
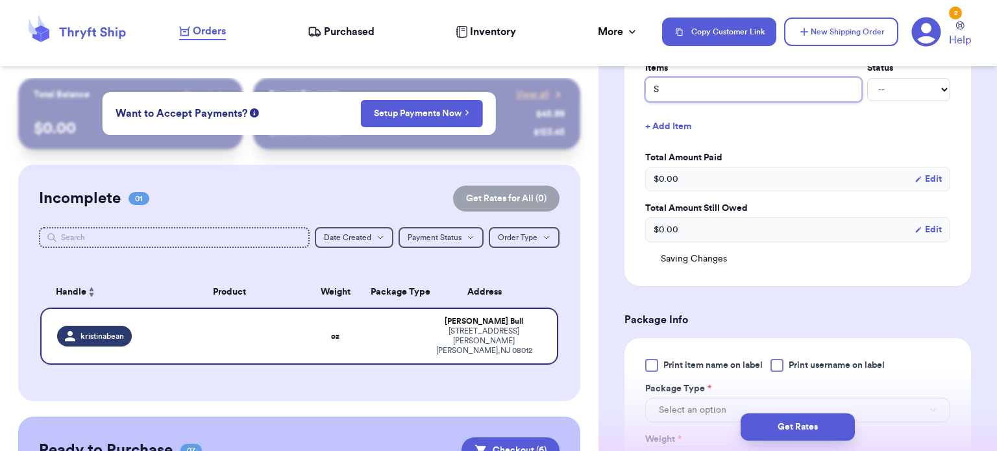
type input "SO"
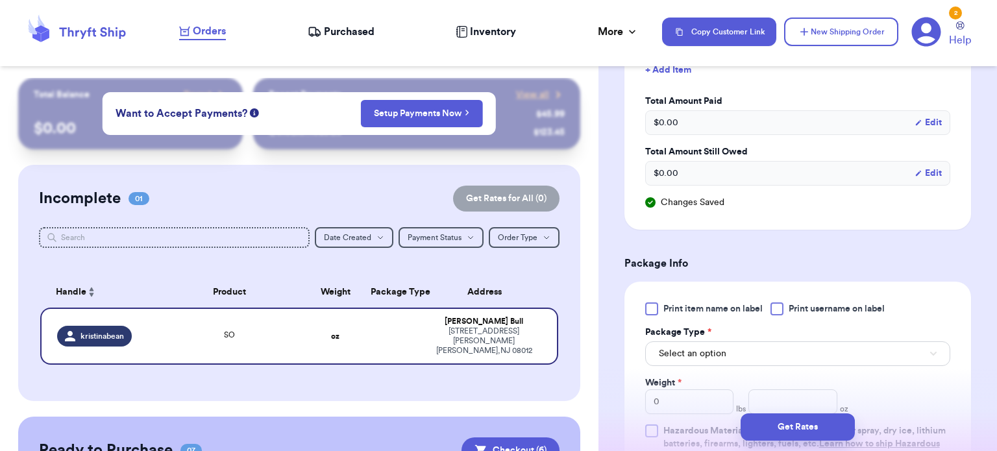
scroll to position [742, 0]
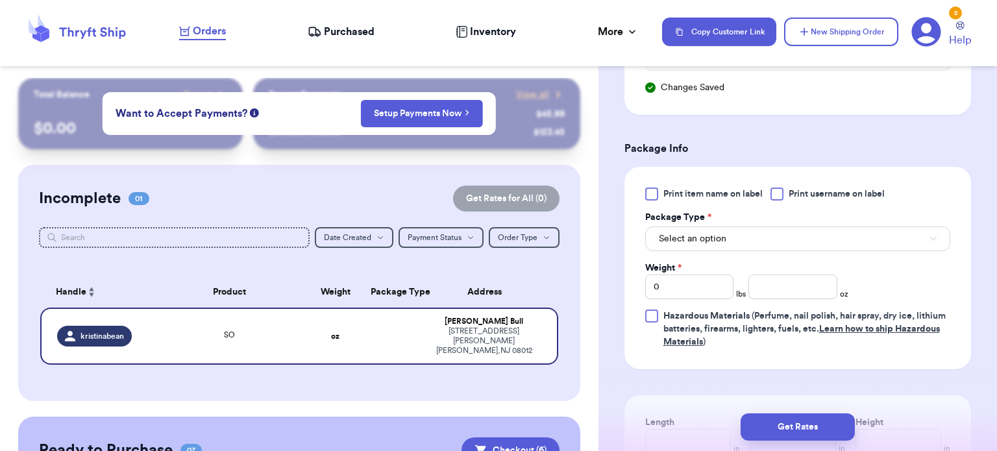
type input "SO"
click at [722, 235] on span "Select an option" at bounding box center [692, 238] width 67 height 13
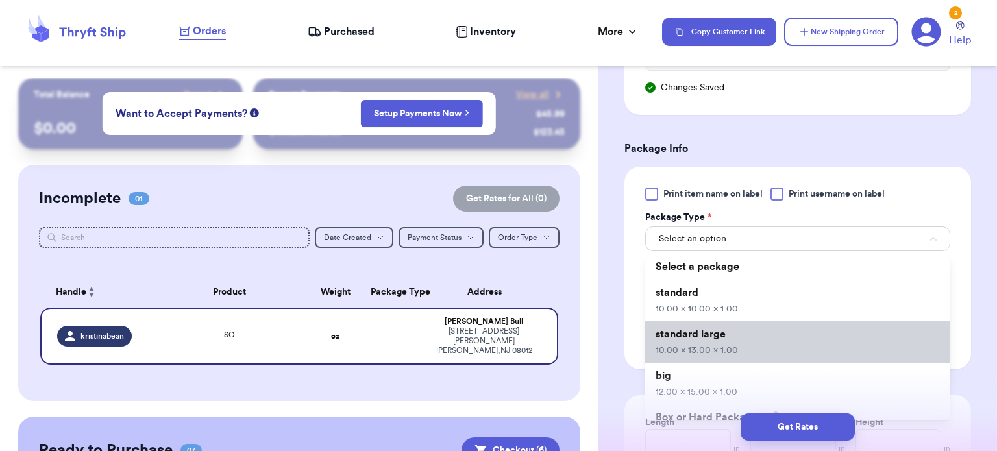
click at [731, 321] on li "standard large 10.00 x 13.00 x 1.00" at bounding box center [797, 342] width 305 height 42
type input "10"
type input "13"
type input "1"
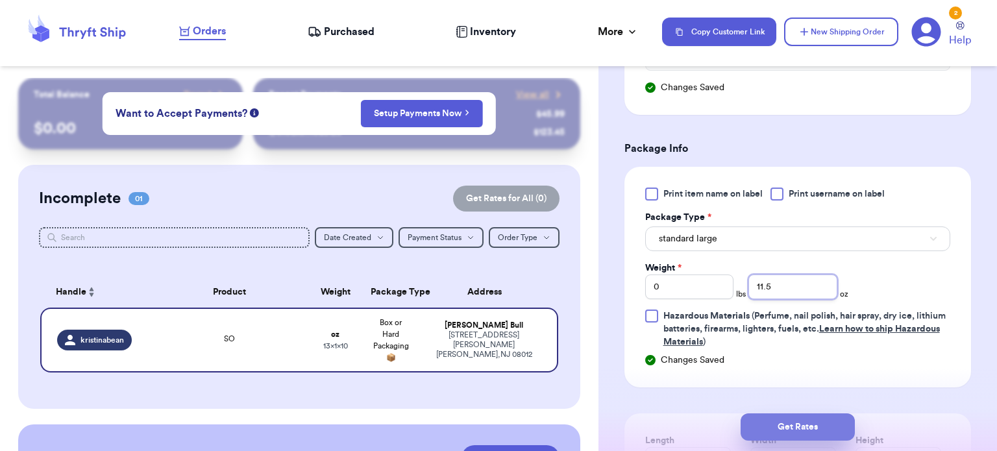
type input "11.5"
click at [790, 439] on button "Get Rates" at bounding box center [798, 426] width 114 height 27
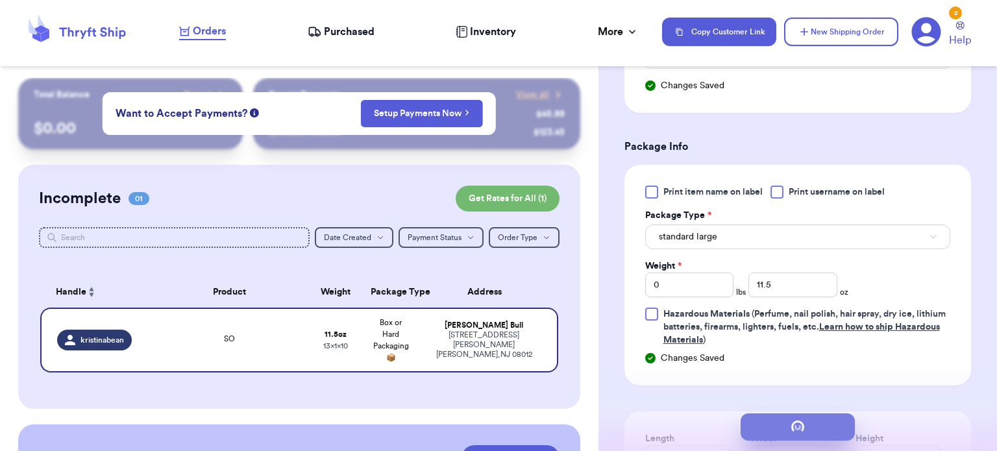
scroll to position [0, 0]
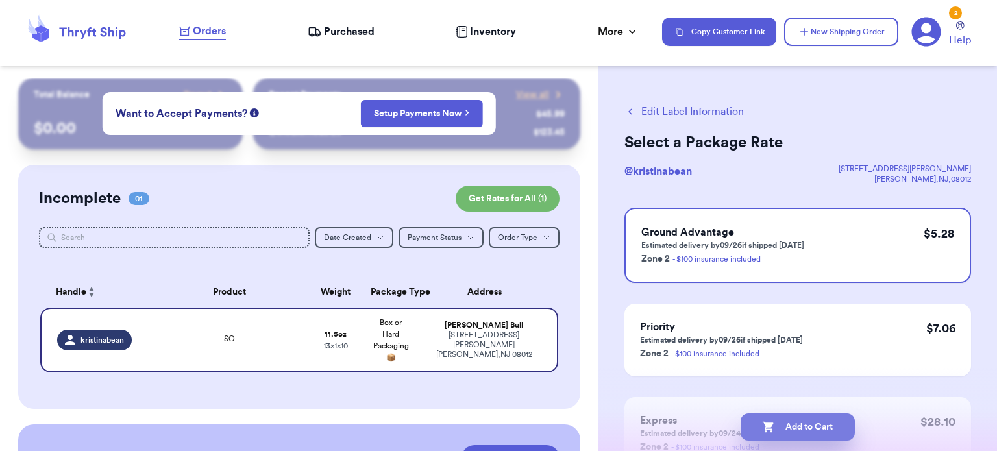
click at [796, 426] on button "Add to Cart" at bounding box center [798, 426] width 114 height 27
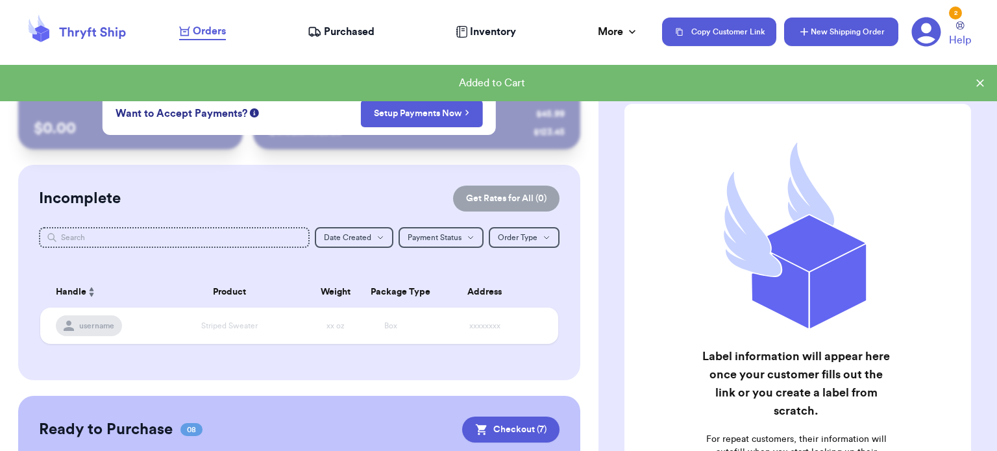
click at [823, 19] on button "New Shipping Order" at bounding box center [841, 32] width 114 height 29
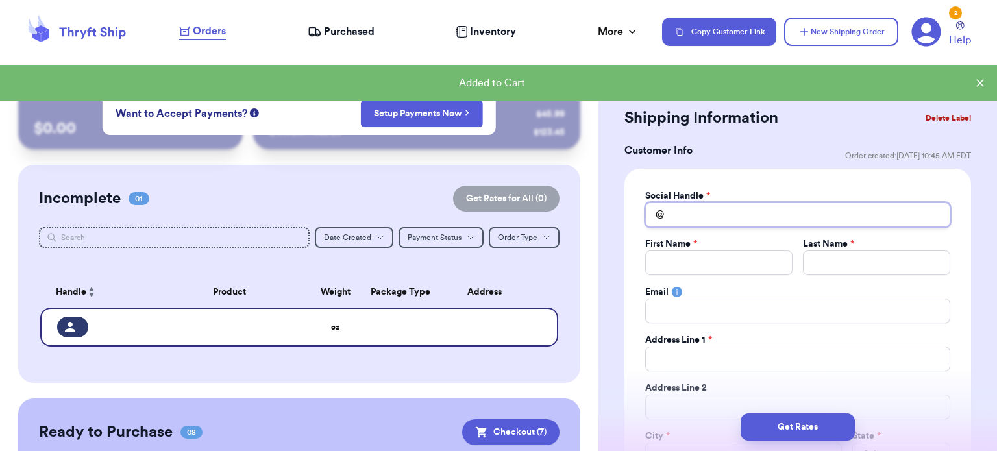
click at [782, 220] on input "Total Amount Paid" at bounding box center [797, 214] width 305 height 25
type input "h"
type input "ha"
type input "hai"
type input "hail"
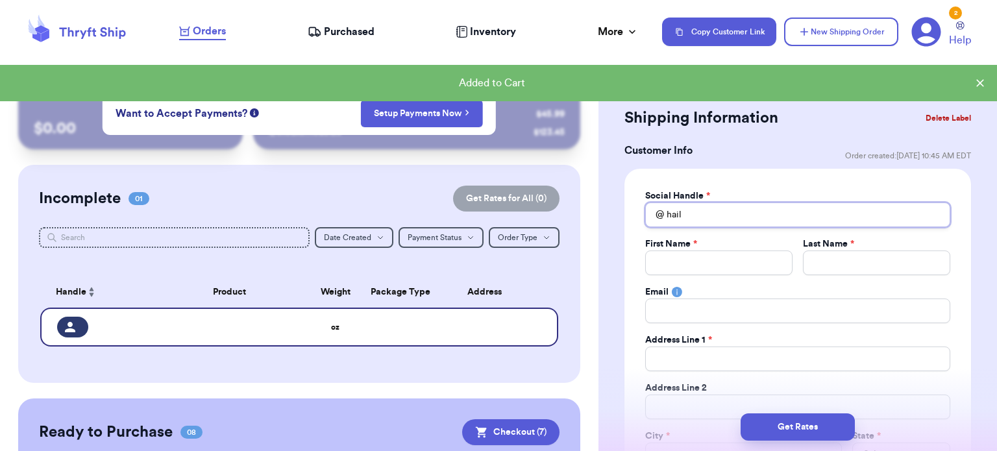
type input "haili"
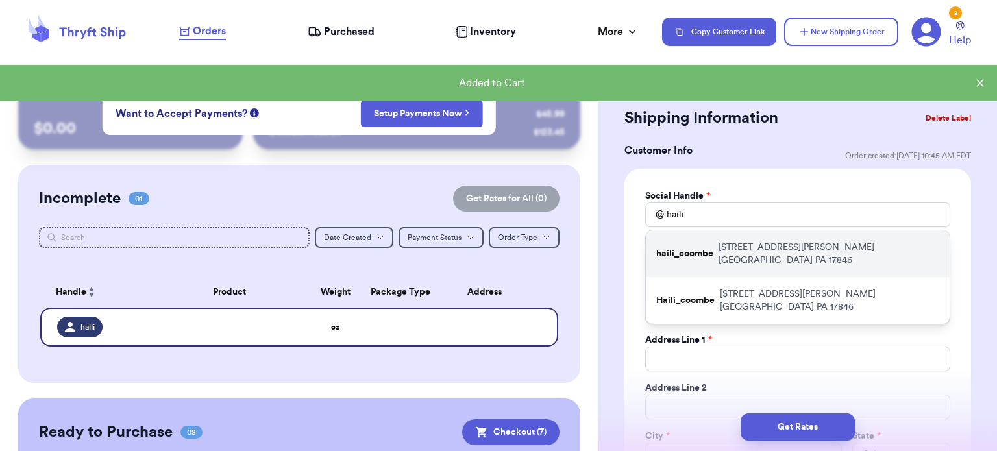
click at [736, 245] on p "2177 Ikeler Road Millville PA 17846" at bounding box center [828, 254] width 221 height 26
type input "haili_coombe"
type input "Haili"
type input "Coombe"
type input "haili.coombe@gmail.com"
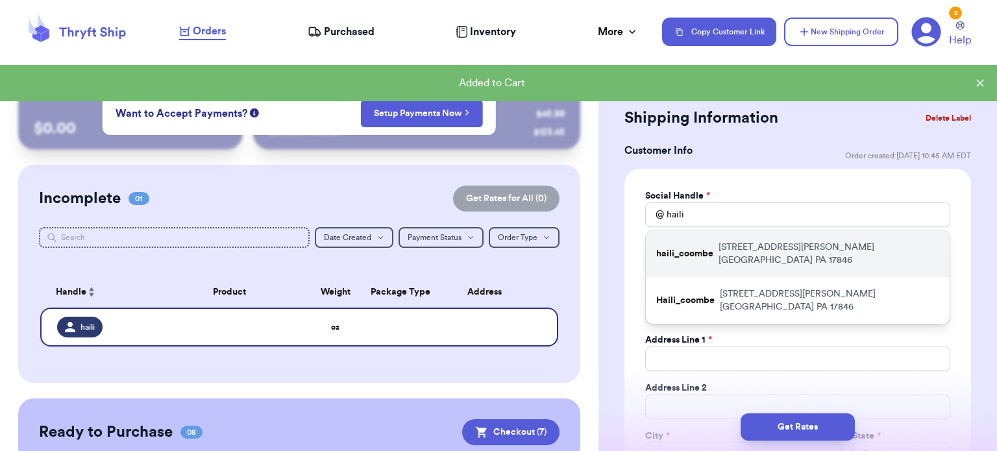
type input "2177 Ikeler Road"
type input "Millville"
select select "PA"
type input "17846"
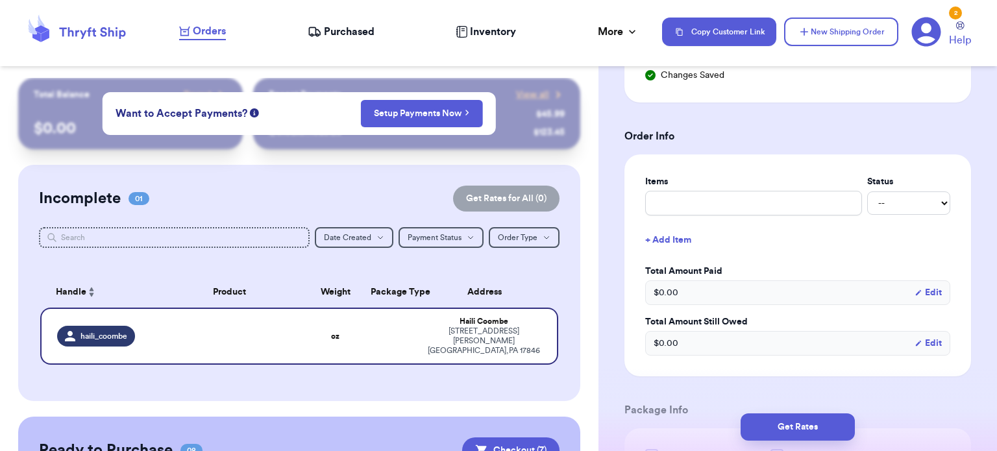
scroll to position [461, 0]
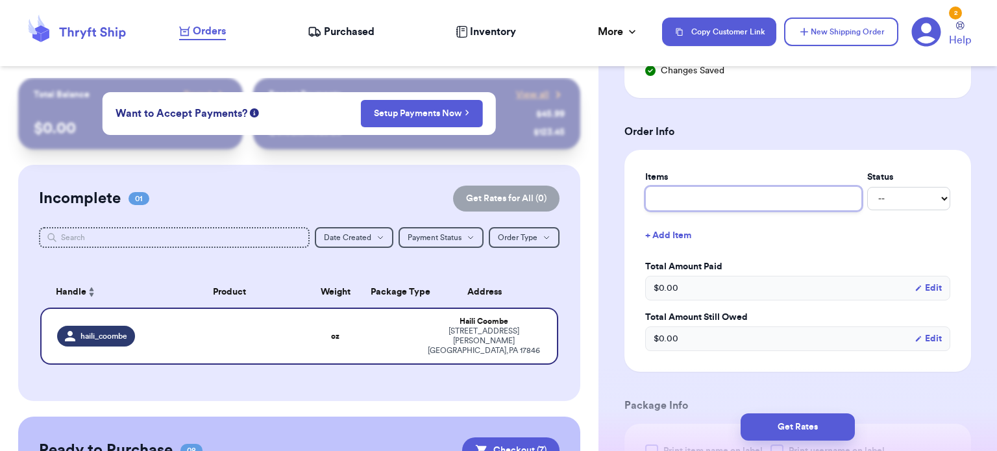
click at [705, 201] on input "text" at bounding box center [753, 198] width 217 height 25
type input "b"
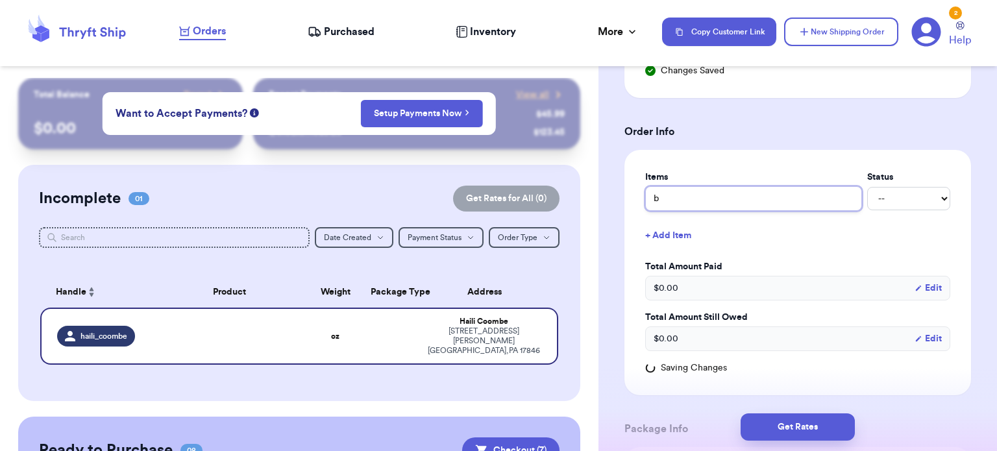
type input "bo"
type input "box"
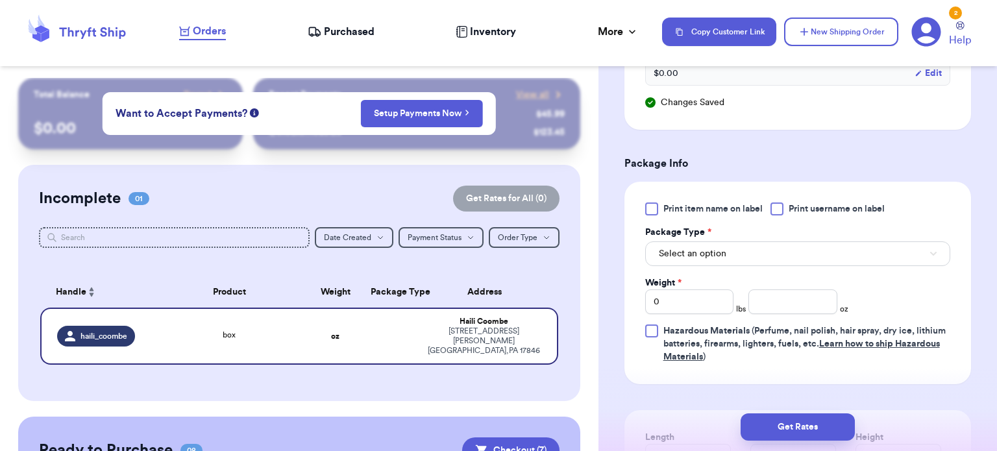
scroll to position [728, 0]
type input "box"
click at [753, 245] on button "Select an option" at bounding box center [797, 253] width 305 height 25
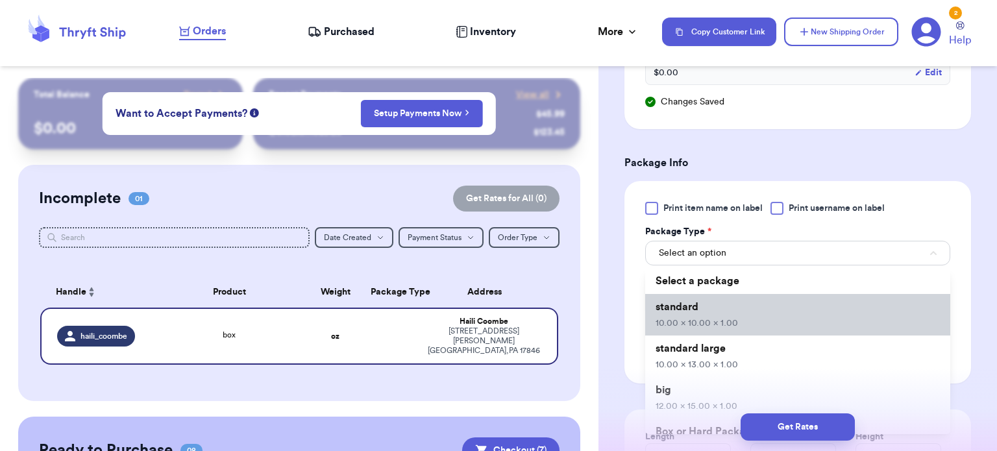
click at [748, 317] on li "standard 10.00 x 10.00 x 1.00" at bounding box center [797, 315] width 305 height 42
type input "10"
type input "1"
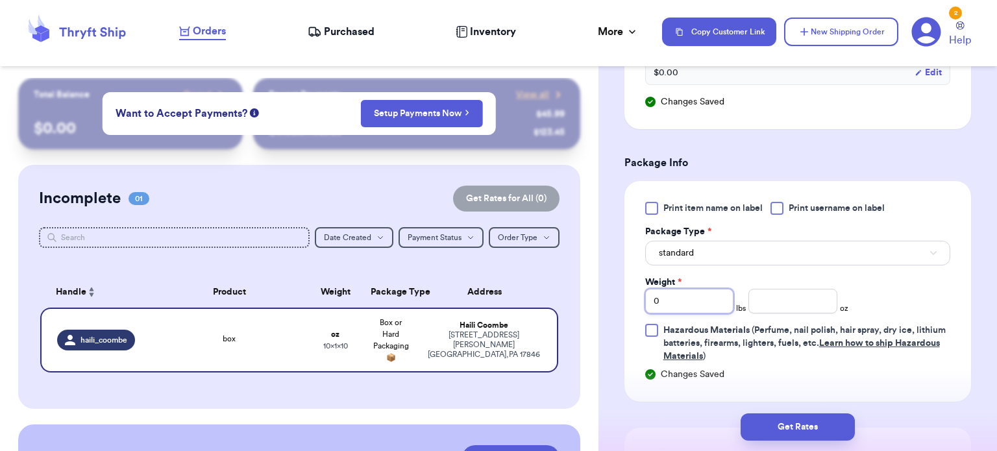
type input "6"
type input "9"
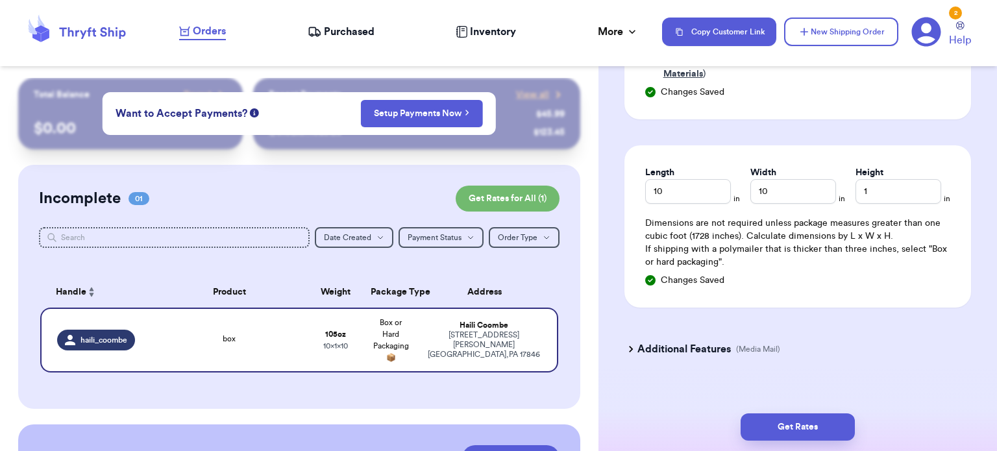
scroll to position [1011, 0]
click at [694, 190] on input "10" at bounding box center [688, 190] width 86 height 25
type input "14"
type input "11"
type input "9.5"
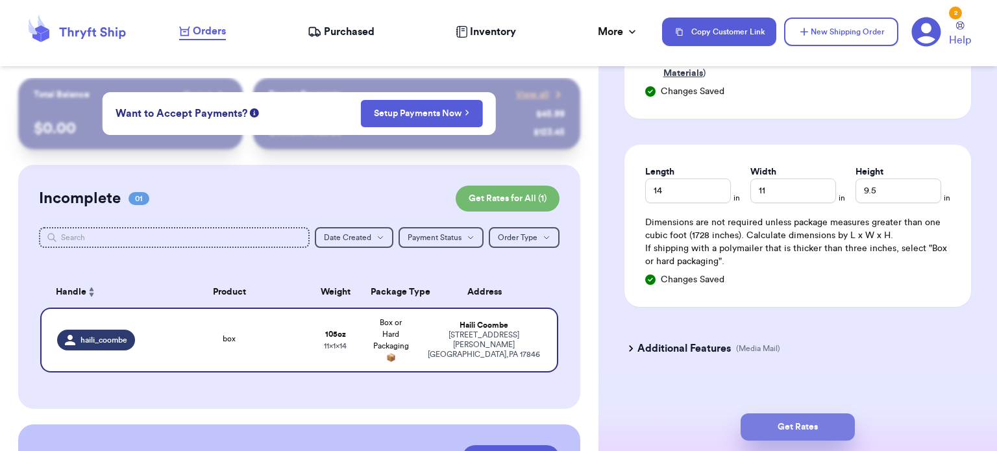
click at [800, 428] on button "Get Rates" at bounding box center [798, 426] width 114 height 27
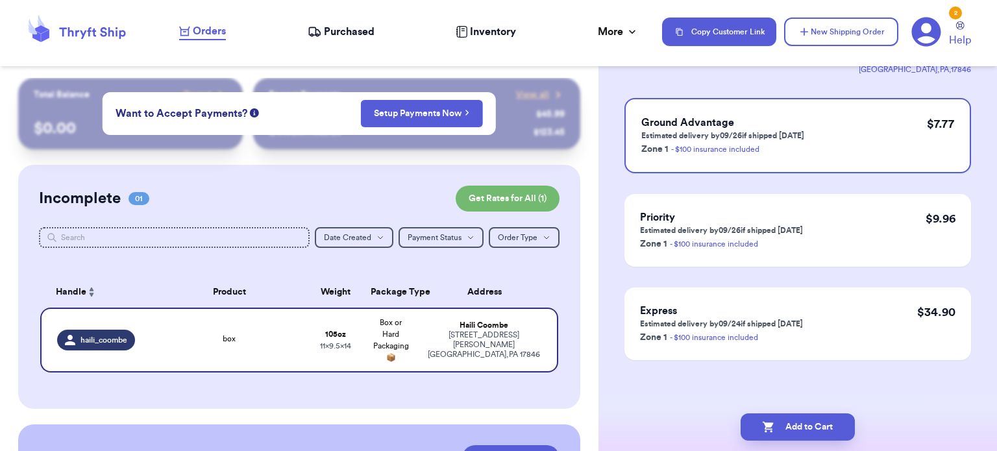
scroll to position [0, 0]
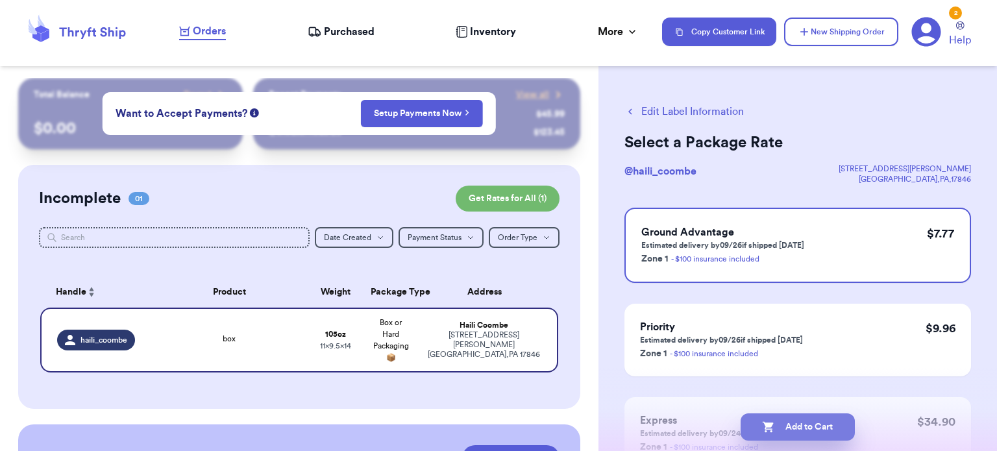
click at [789, 422] on button "Add to Cart" at bounding box center [798, 426] width 114 height 27
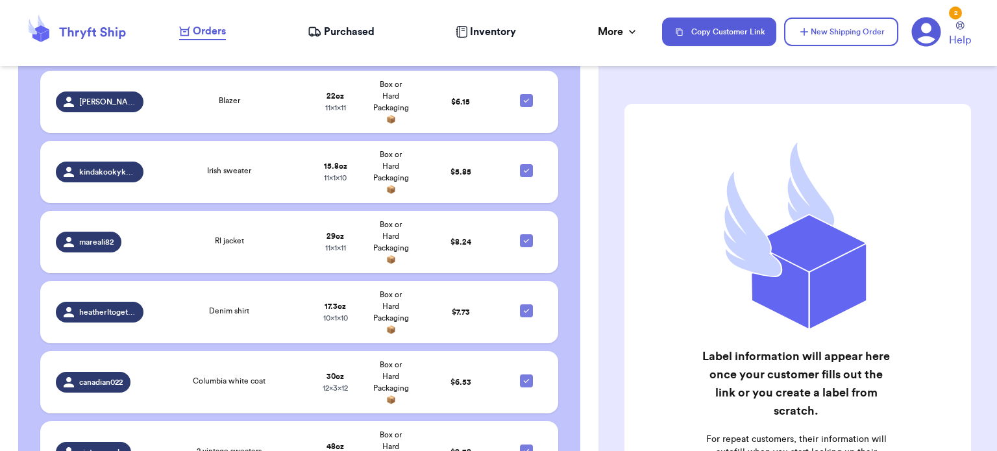
scroll to position [722, 0]
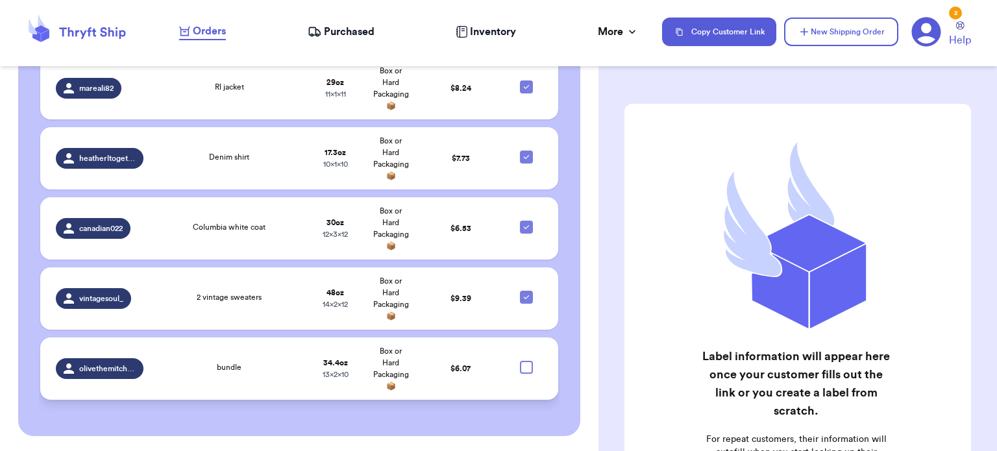
click at [520, 370] on div at bounding box center [526, 367] width 13 height 13
click at [526, 361] on input "checkbox" at bounding box center [526, 360] width 1 height 1
checkbox input "true"
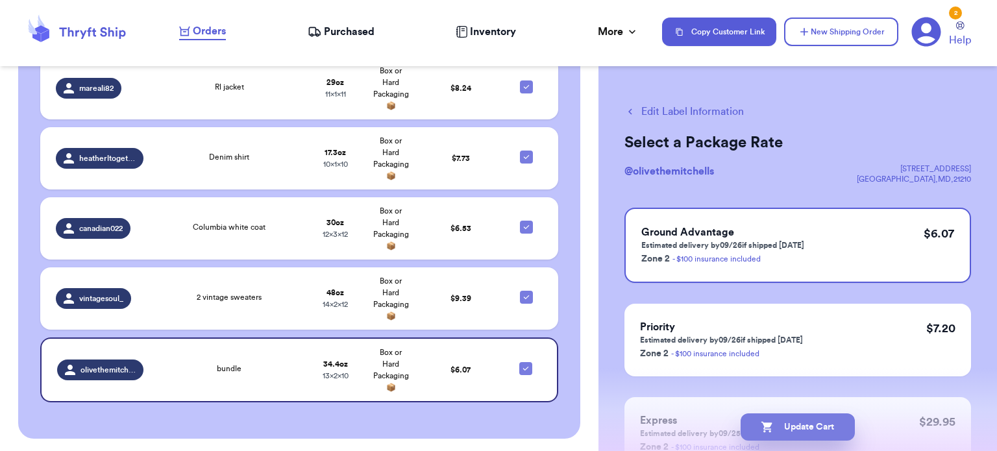
click at [796, 434] on button "Update Cart" at bounding box center [798, 426] width 114 height 27
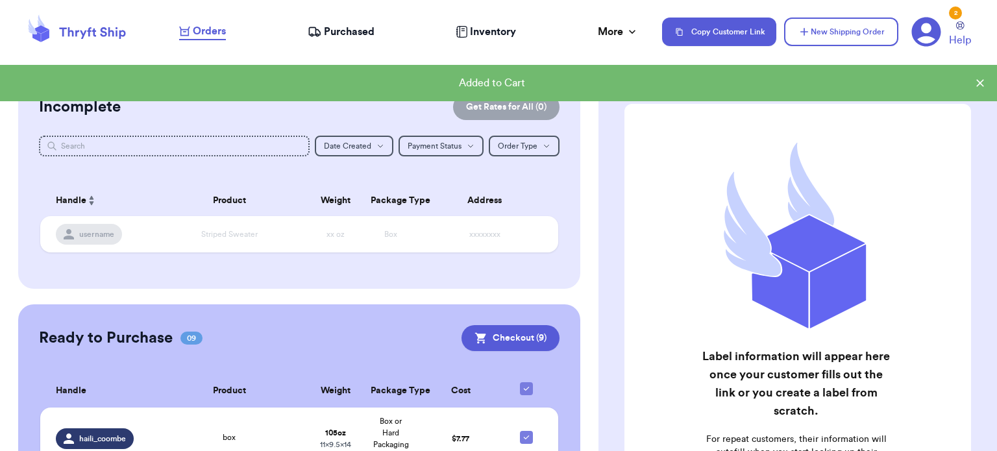
scroll to position [90, 0]
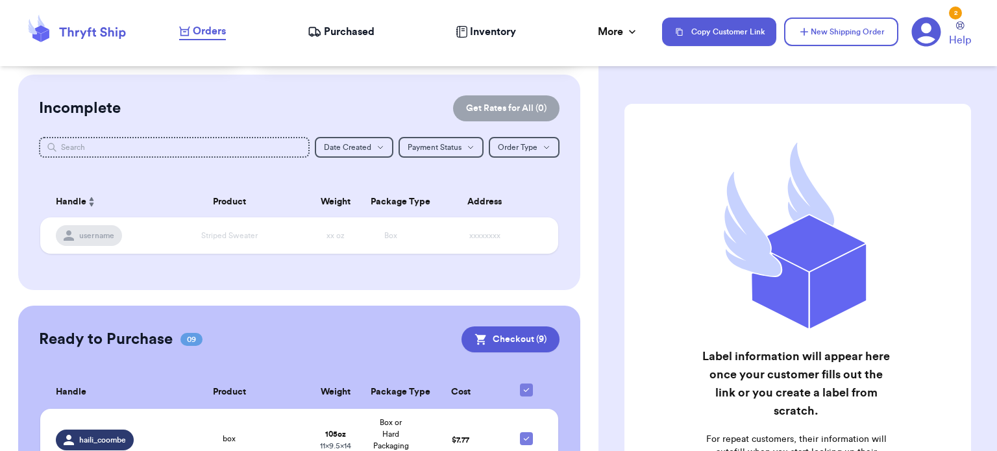
click at [500, 340] on button "Checkout ( 9 )" at bounding box center [510, 339] width 98 height 26
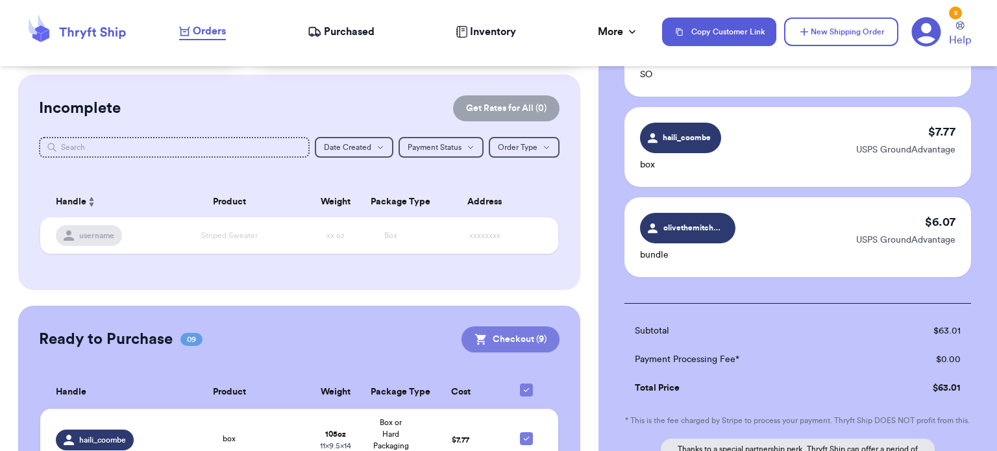
scroll to position [859, 0]
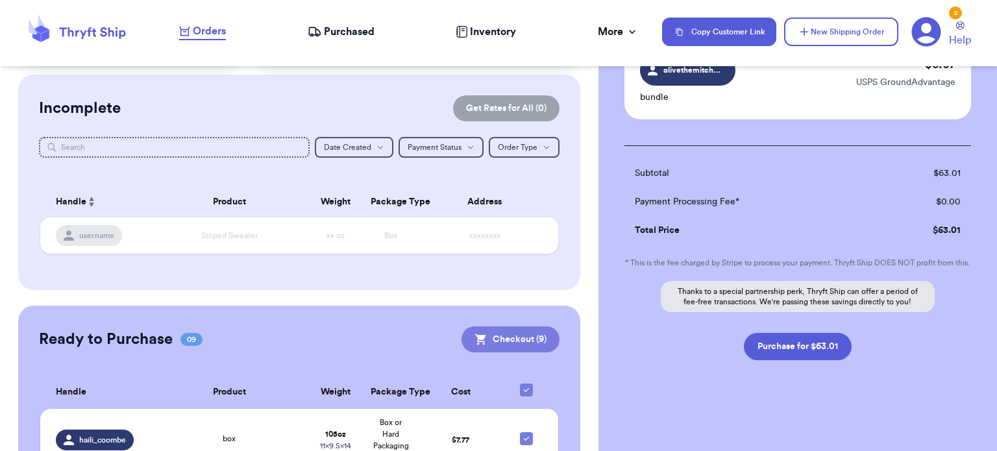
click at [796, 355] on button "Purchase for $63.01" at bounding box center [798, 346] width 108 height 27
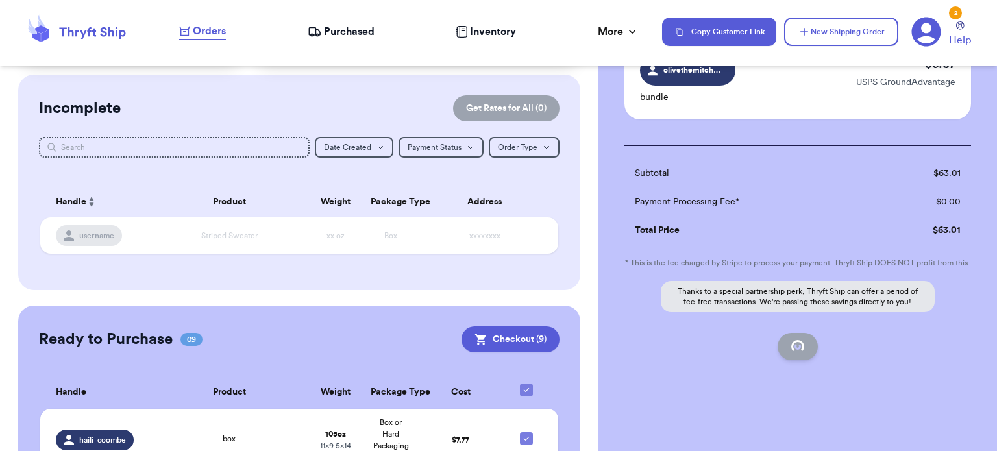
checkbox input "false"
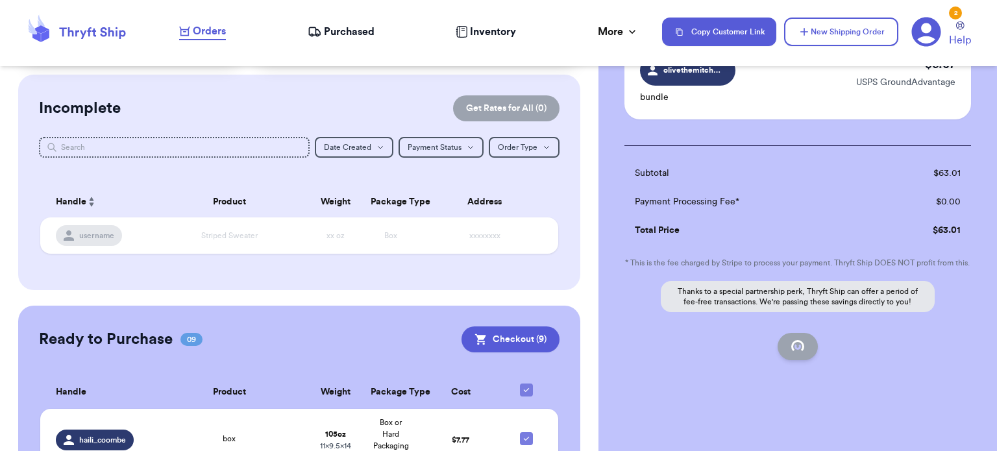
checkbox input "false"
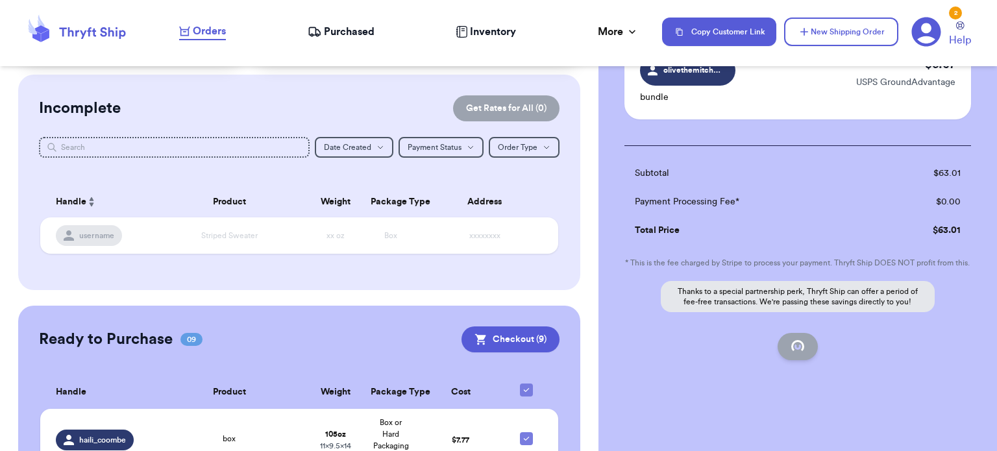
checkbox input "true"
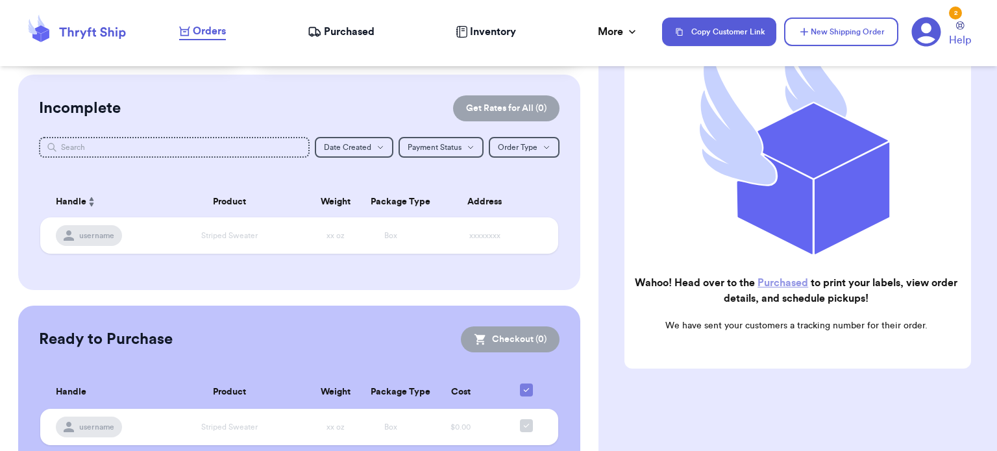
click at [786, 278] on link "Purchased" at bounding box center [782, 283] width 51 height 10
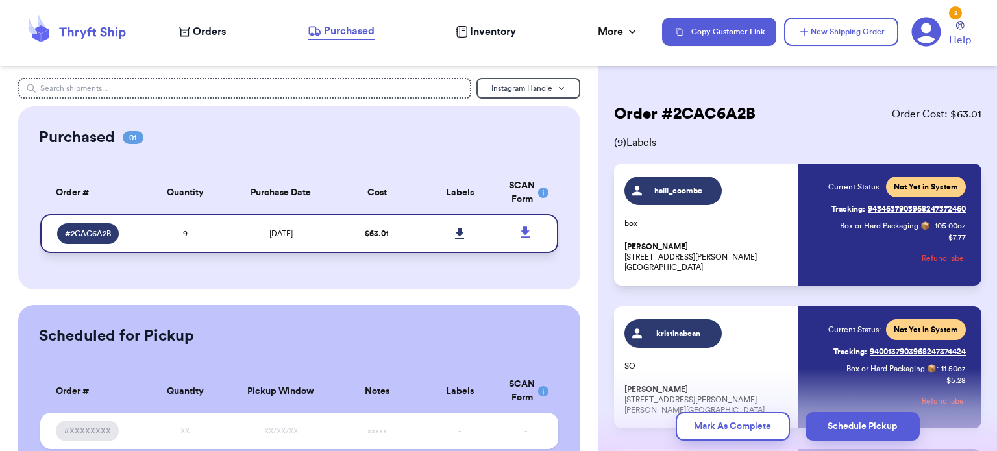
click at [455, 233] on icon at bounding box center [460, 234] width 10 height 12
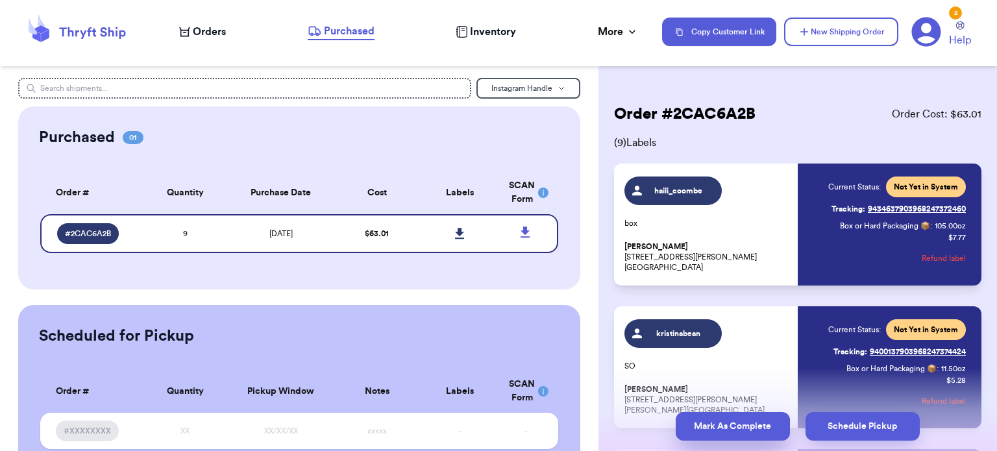
click at [724, 435] on button "Mark As Complete" at bounding box center [733, 426] width 114 height 29
click at [724, 431] on button "Mark As Complete" at bounding box center [733, 426] width 114 height 29
click at [198, 37] on span "Orders" at bounding box center [209, 32] width 33 height 16
